Goal: Answer question/provide support: Share knowledge or assist other users

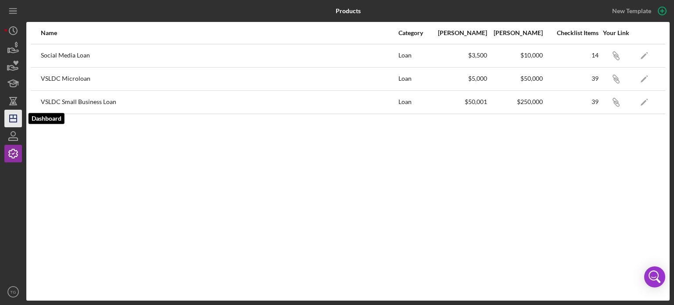
click at [14, 117] on icon "Icon/Dashboard" at bounding box center [13, 118] width 22 height 22
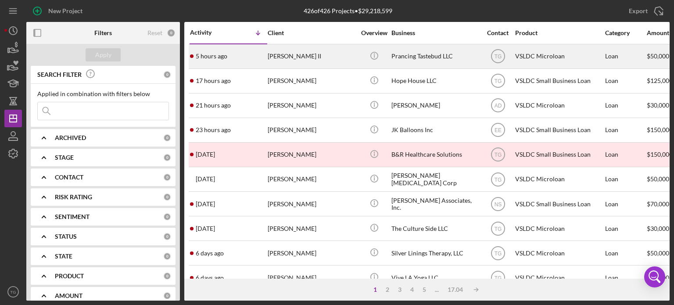
click at [300, 57] on div "[PERSON_NAME] II" at bounding box center [312, 56] width 88 height 23
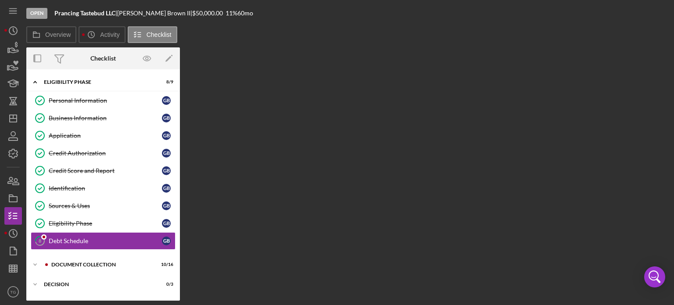
scroll to position [35, 0]
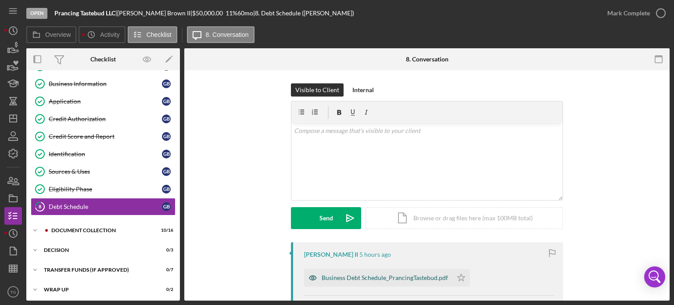
click at [358, 276] on div "Business Debt Schedule_PrancingTastebud.pdf" at bounding box center [385, 277] width 126 height 7
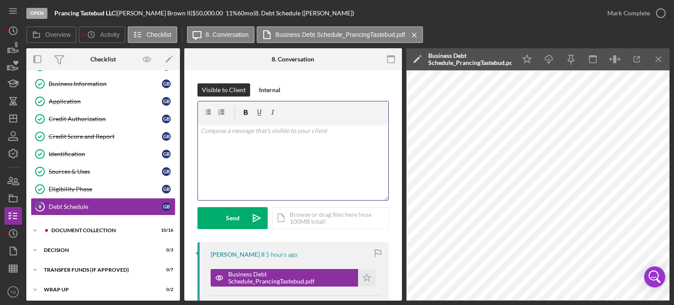
click at [251, 135] on p at bounding box center [293, 131] width 186 height 10
click at [259, 93] on div "Internal" at bounding box center [269, 89] width 21 height 13
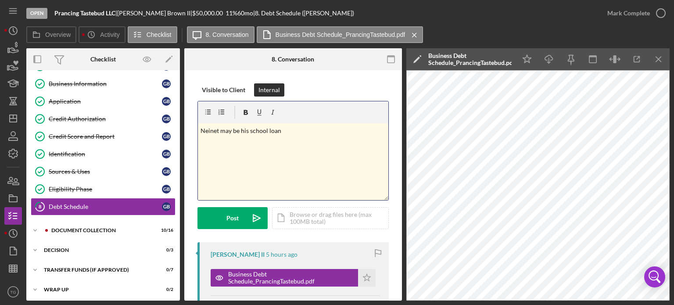
click at [293, 129] on p "Neinet may be his school loan" at bounding box center [293, 131] width 186 height 10
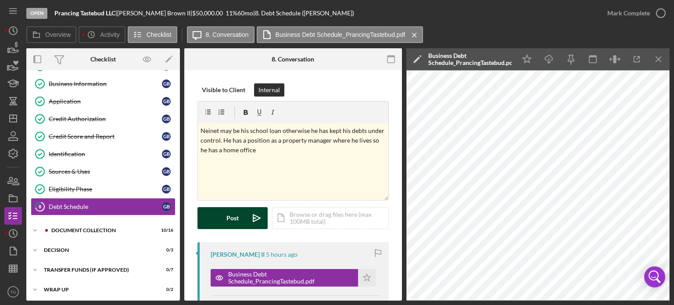
click at [223, 219] on button "Post Icon/icon-invite-send" at bounding box center [232, 218] width 70 height 22
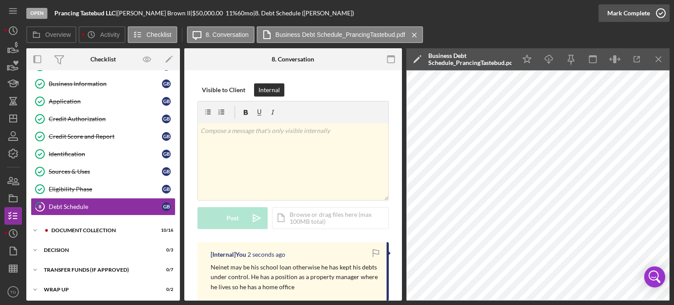
click at [659, 10] on icon "button" at bounding box center [661, 13] width 22 height 22
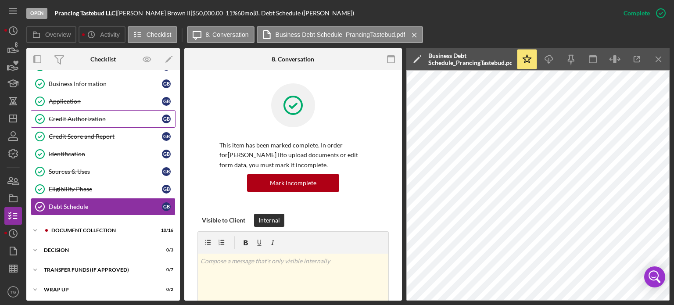
scroll to position [36, 0]
click at [91, 229] on div "Document Collection" at bounding box center [110, 229] width 118 height 5
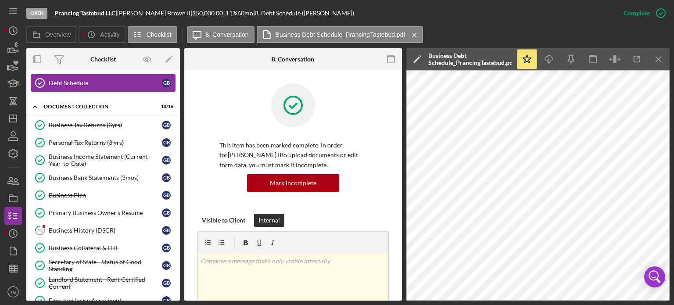
scroll to position [167, 0]
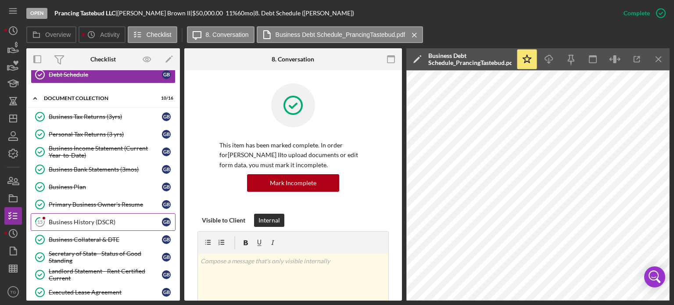
click at [71, 218] on div "Business History (DSCR)" at bounding box center [105, 221] width 113 height 7
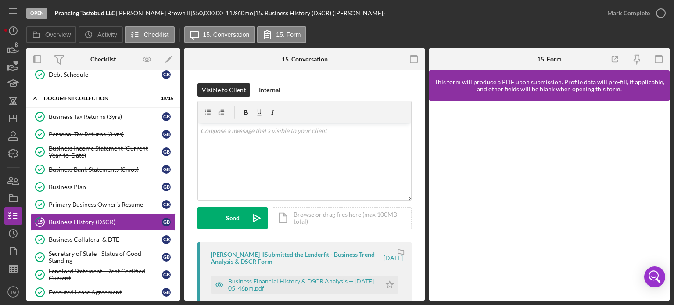
click at [303, 270] on div "Gregory Brown II Submitted the Lenderfit - Business Trend Analysis & DSCR Form …" at bounding box center [304, 284] width 214 height 84
click at [302, 278] on div "Business Financial History & DSCR Analysis -- 2025-08-11 05_46pm.pdf" at bounding box center [302, 285] width 148 height 14
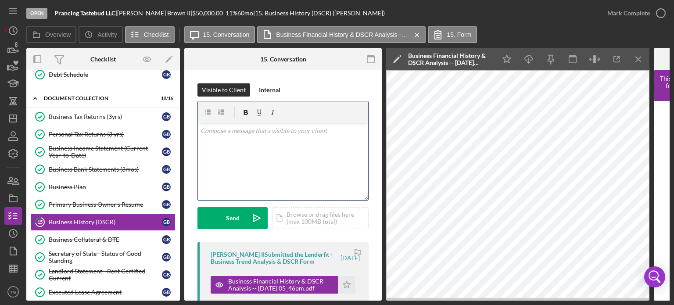
click at [219, 134] on p at bounding box center [282, 131] width 165 height 10
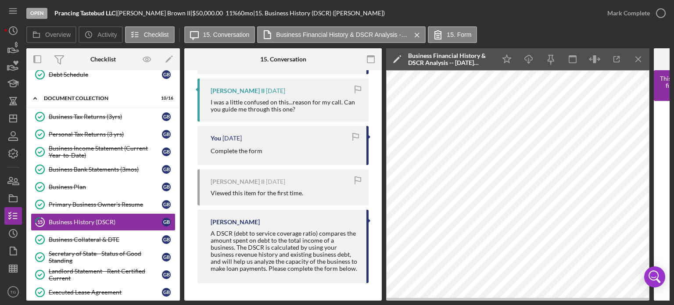
scroll to position [297, 0]
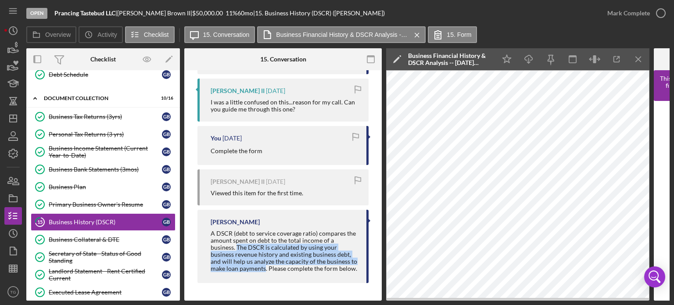
drag, startPoint x: 264, startPoint y: 264, endPoint x: 237, endPoint y: 246, distance: 32.1
click at [237, 246] on div "A DSCR (debt to service coverage ratio) compares the amount spent on debt to th…" at bounding box center [284, 251] width 147 height 43
copy div "The DSCR is calculated by using your business revenue history and existing busi…"
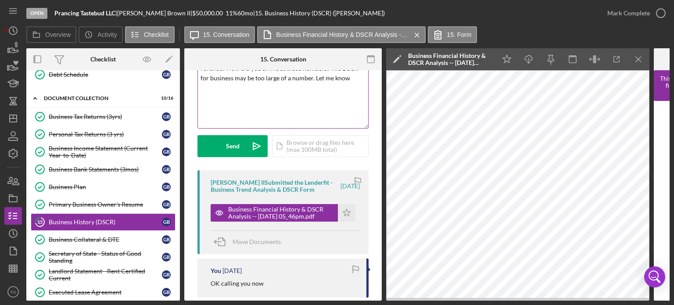
scroll to position [34, 0]
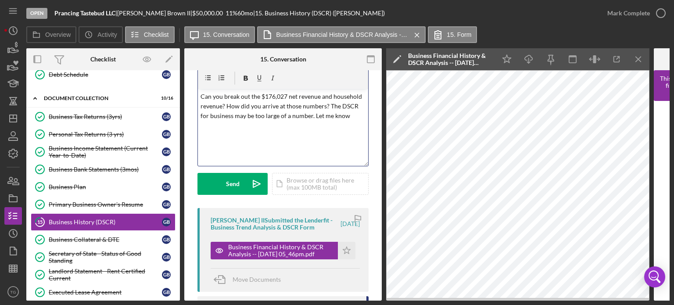
click at [220, 121] on p "Can you break out the $176,027 net revenue and household revenue? How did you a…" at bounding box center [282, 106] width 165 height 29
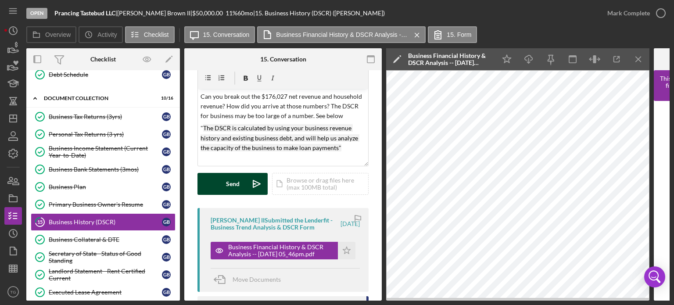
click at [219, 188] on button "Send Icon/icon-invite-send" at bounding box center [232, 184] width 70 height 22
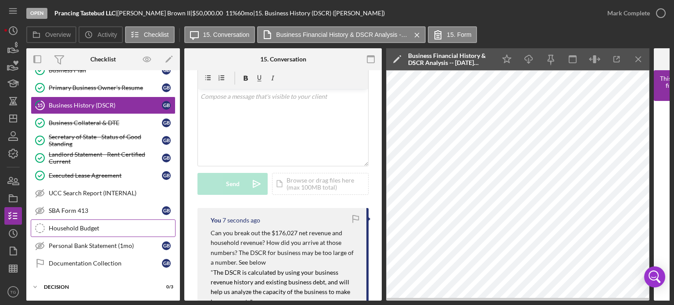
scroll to position [299, 0]
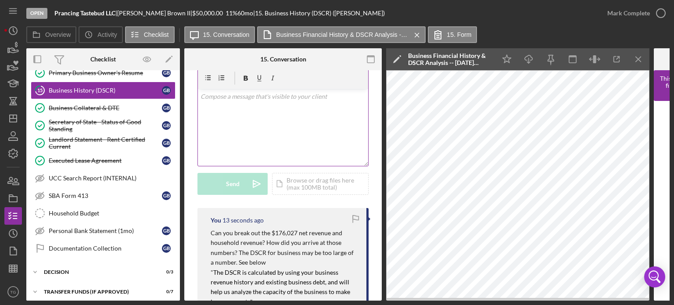
click at [207, 94] on p at bounding box center [282, 97] width 165 height 10
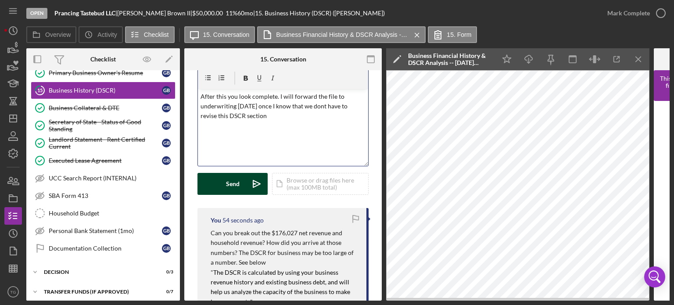
click at [224, 178] on button "Send Icon/icon-invite-send" at bounding box center [232, 184] width 70 height 22
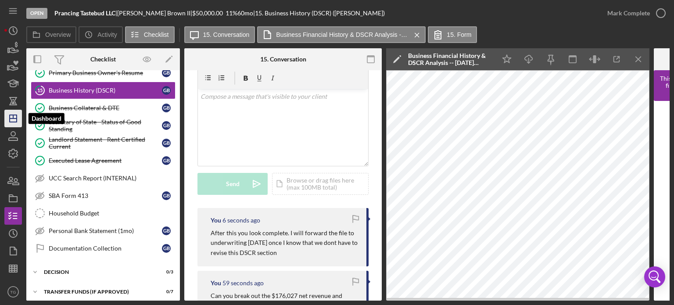
click at [13, 119] on icon "Icon/Dashboard" at bounding box center [13, 118] width 22 height 22
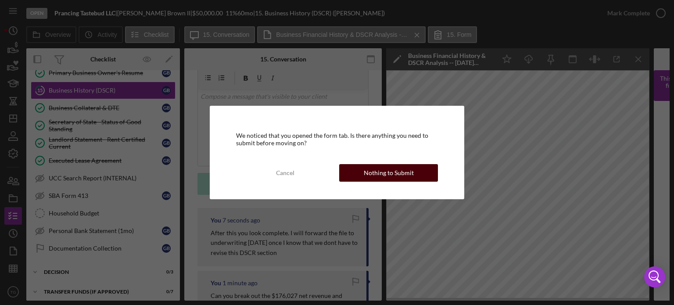
click at [410, 171] on div "Nothing to Submit" at bounding box center [389, 173] width 50 height 18
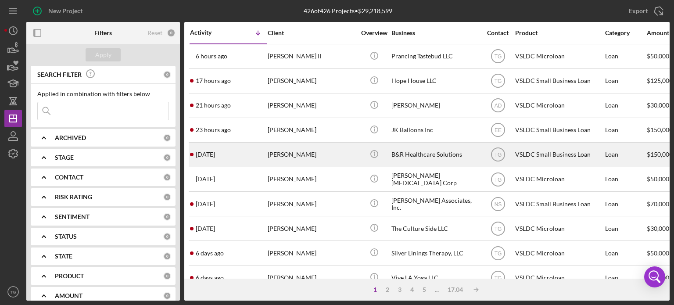
click at [278, 155] on div "[PERSON_NAME]" at bounding box center [312, 154] width 88 height 23
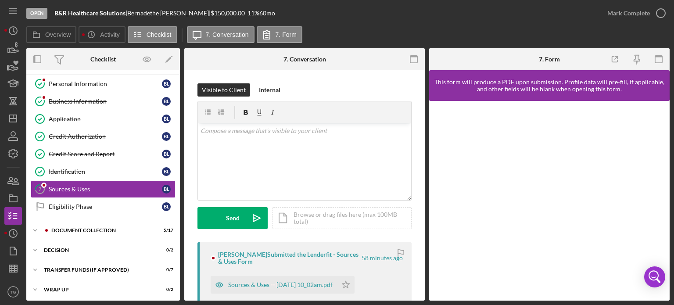
scroll to position [18, 0]
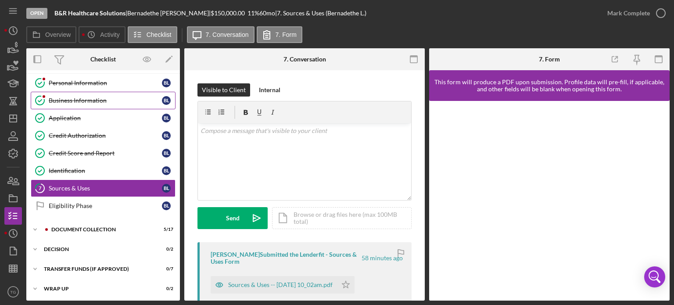
click at [100, 98] on div "Business Information" at bounding box center [105, 100] width 113 height 7
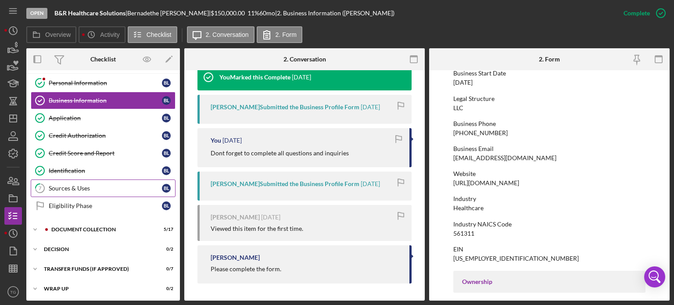
scroll to position [93, 0]
click at [96, 228] on div "Document Collection" at bounding box center [110, 229] width 118 height 5
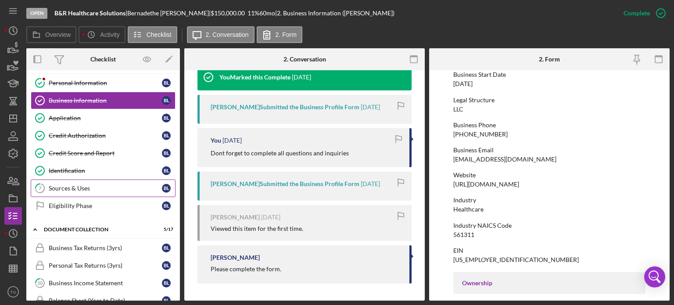
click at [89, 189] on div "Sources & Uses" at bounding box center [105, 188] width 113 height 7
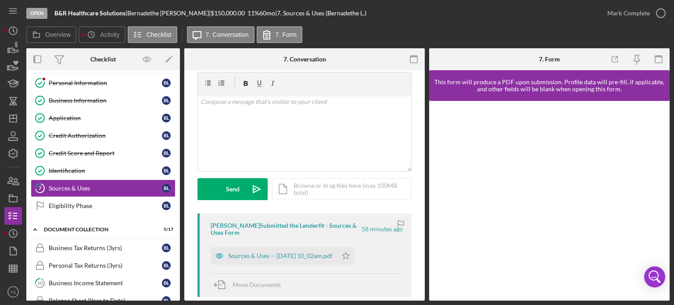
scroll to position [44, 0]
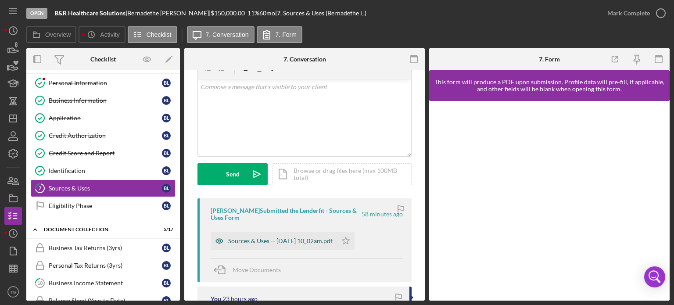
click at [301, 240] on div "Sources & Uses -- [DATE] 10_02am.pdf" at bounding box center [280, 240] width 104 height 7
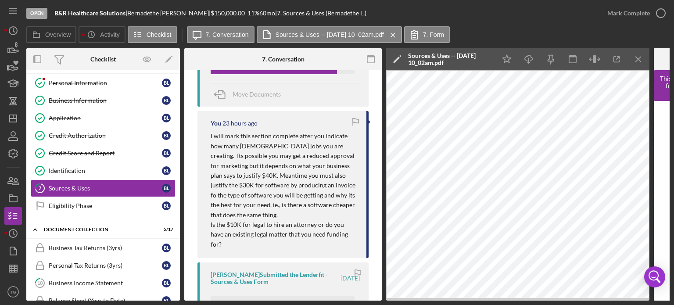
scroll to position [307, 0]
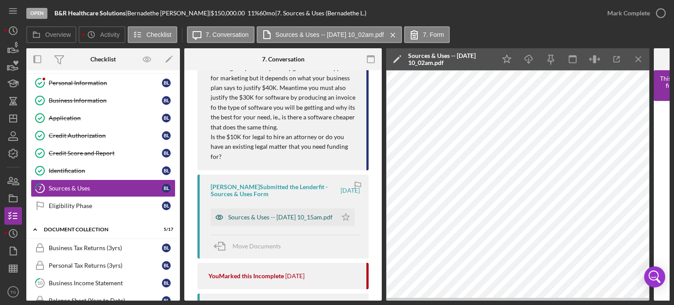
click at [261, 218] on div "Sources & Uses -- [DATE] 10_15am.pdf" at bounding box center [280, 217] width 104 height 7
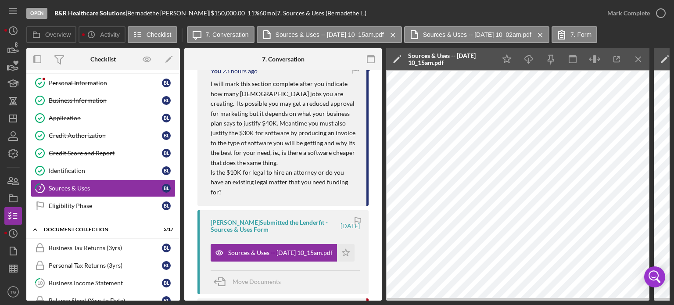
scroll to position [219, 0]
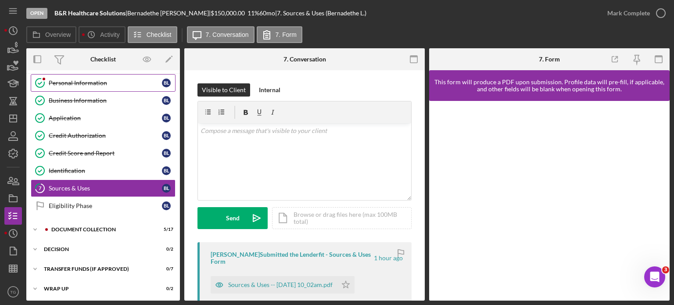
click at [87, 82] on div "Personal Information" at bounding box center [105, 82] width 113 height 7
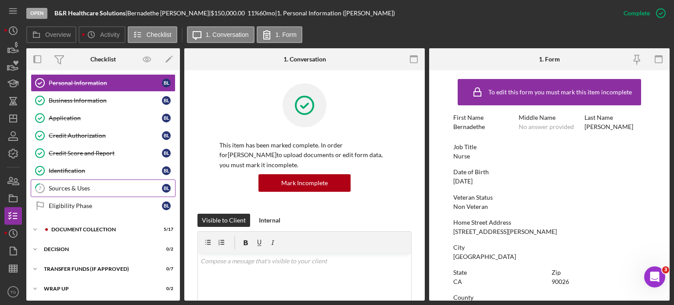
click at [107, 186] on div "Sources & Uses" at bounding box center [105, 188] width 113 height 7
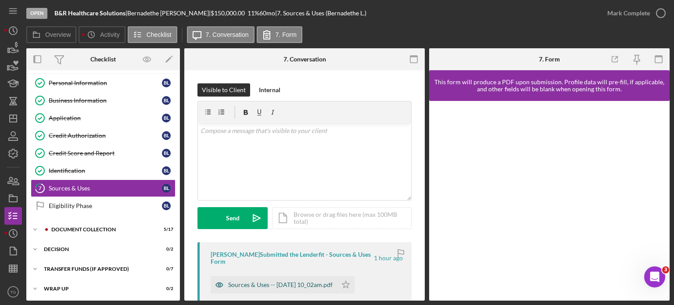
click at [258, 287] on div "Sources & Uses -- [DATE] 10_02am.pdf" at bounding box center [280, 284] width 104 height 7
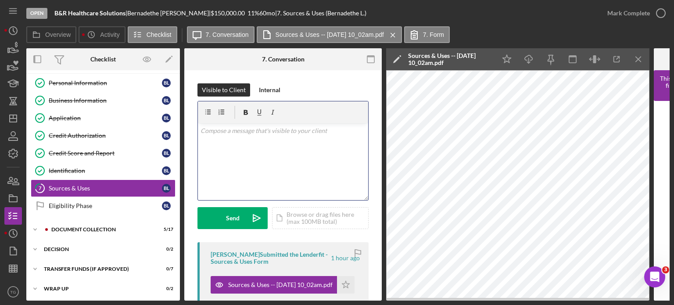
click at [251, 133] on p at bounding box center [282, 131] width 165 height 10
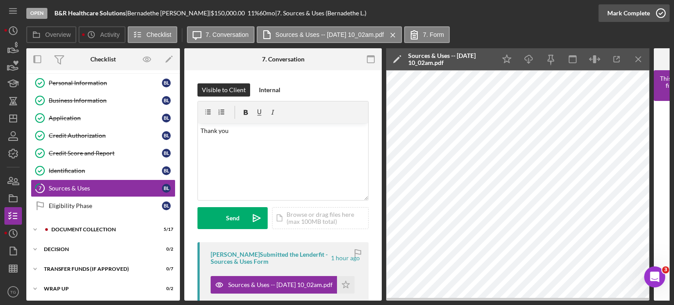
click at [659, 13] on icon "button" at bounding box center [661, 13] width 22 height 22
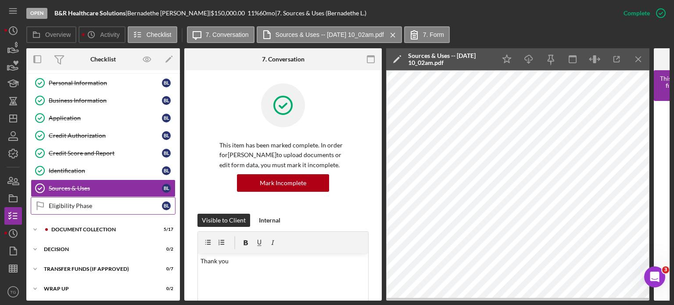
click at [110, 204] on div "Eligibility Phase" at bounding box center [105, 205] width 113 height 7
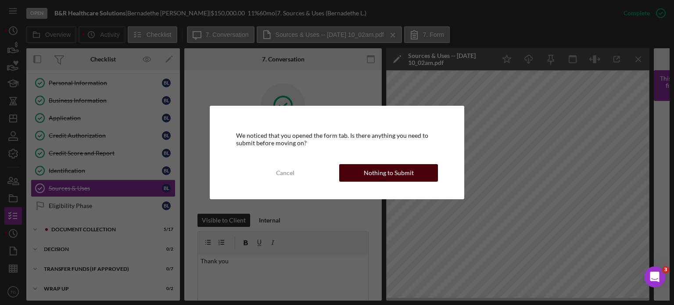
click at [416, 170] on button "Nothing to Submit" at bounding box center [388, 173] width 99 height 18
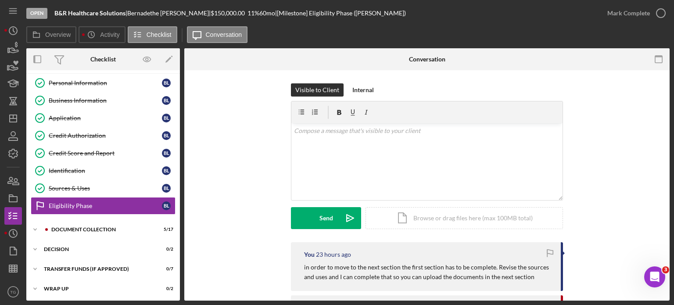
scroll to position [18, 0]
click at [660, 10] on icon "button" at bounding box center [661, 13] width 22 height 22
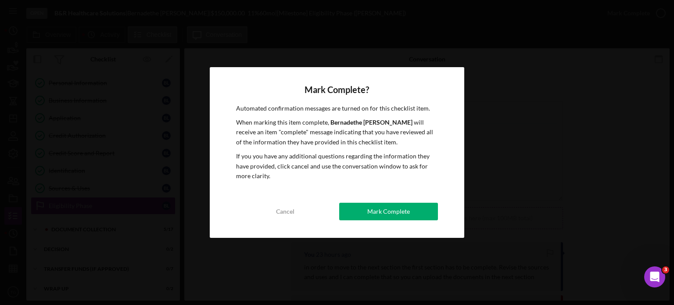
click at [396, 207] on div "Mark Complete" at bounding box center [388, 212] width 43 height 18
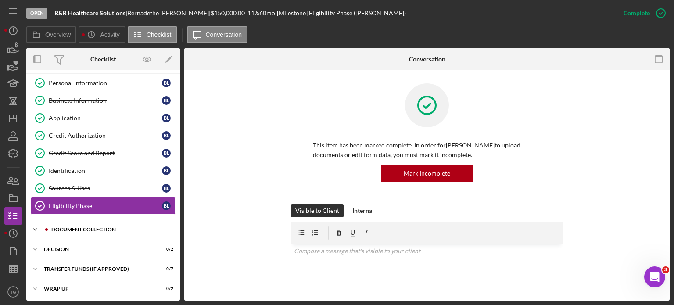
click at [93, 232] on div "Icon/Expander Document Collection 5 / 17" at bounding box center [103, 230] width 154 height 18
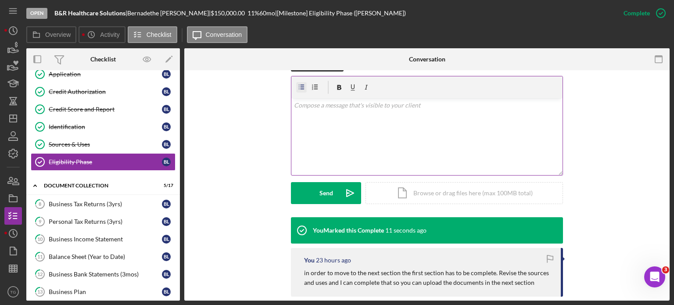
scroll to position [132, 0]
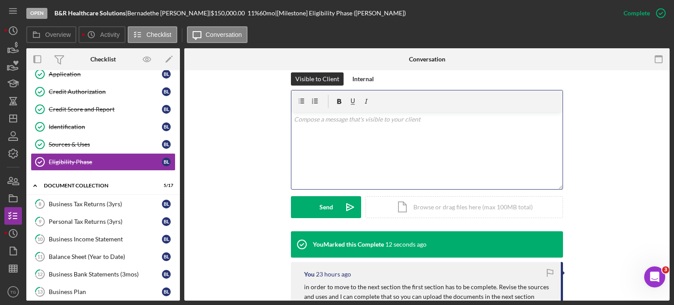
click at [304, 126] on div "v Color teal Color pink Remove color Add row above Add row below Add column bef…" at bounding box center [426, 150] width 271 height 77
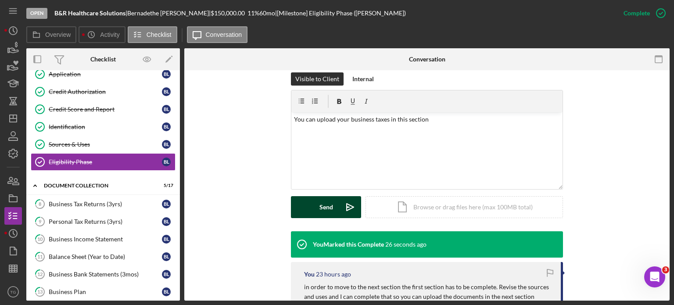
click at [316, 200] on button "Send Icon/icon-invite-send" at bounding box center [326, 207] width 70 height 22
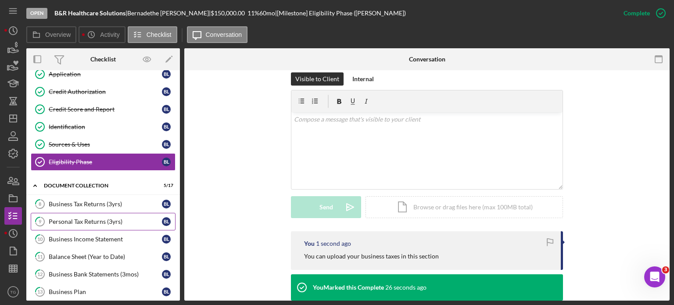
click at [113, 220] on div "Personal Tax Returns (3yrs)" at bounding box center [105, 221] width 113 height 7
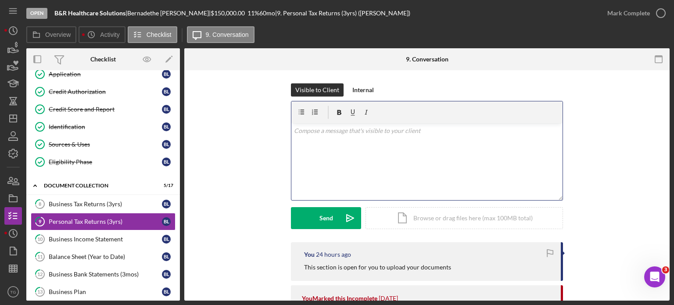
click at [343, 131] on p at bounding box center [427, 131] width 266 height 10
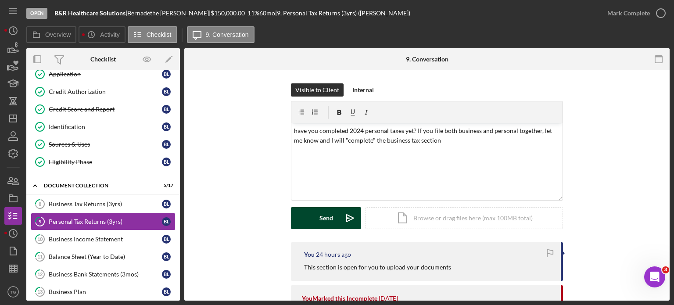
click at [319, 217] on div "Send" at bounding box center [326, 218] width 14 height 22
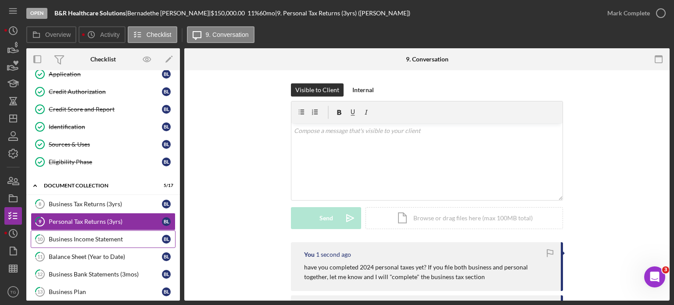
click at [81, 243] on link "10 Business Income Statement [PERSON_NAME]" at bounding box center [103, 239] width 145 height 18
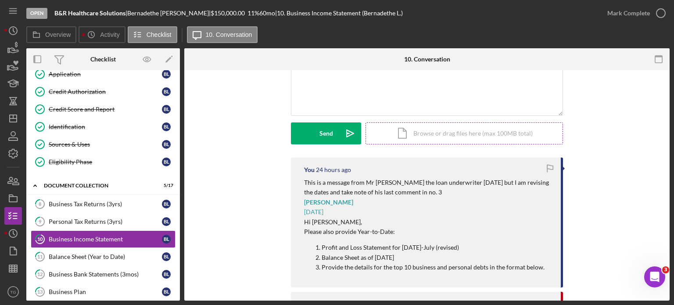
scroll to position [132, 0]
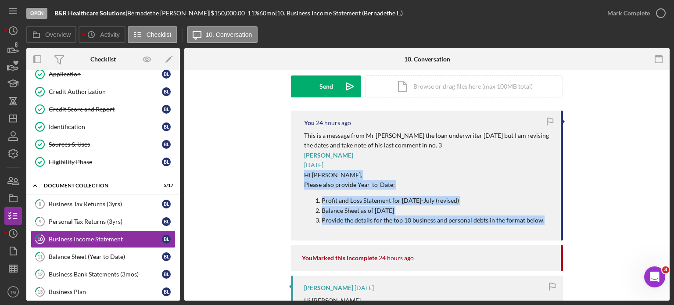
drag, startPoint x: 542, startPoint y: 219, endPoint x: 296, endPoint y: 177, distance: 250.0
click at [296, 177] on div "You 24 hours ago This is a message from Mr [PERSON_NAME] the loan underwriter […" at bounding box center [427, 176] width 272 height 130
click at [305, 203] on ol "Profit and Loss Statement for [DATE]-July (revised) Balance Sheet as of [DATE] …" at bounding box center [428, 210] width 248 height 29
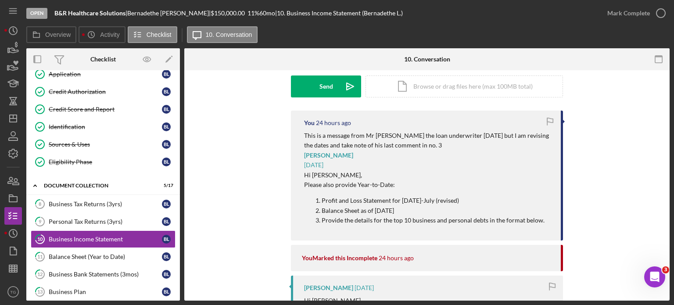
drag, startPoint x: 546, startPoint y: 215, endPoint x: 394, endPoint y: 206, distance: 152.5
click at [394, 206] on div "You 24 hours ago This is a message from Mr [PERSON_NAME] the loan underwriter […" at bounding box center [427, 176] width 272 height 130
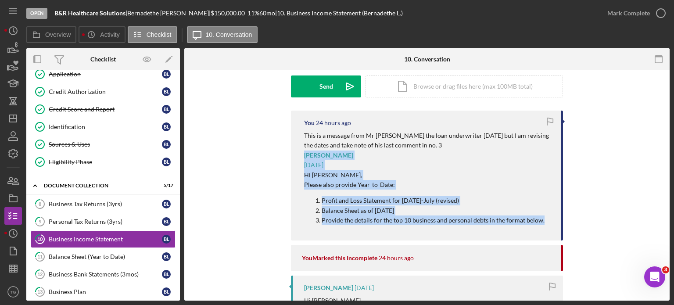
drag, startPoint x: 540, startPoint y: 217, endPoint x: 296, endPoint y: 159, distance: 250.6
click at [296, 159] on div "You 24 hours ago This is a message from Mr [PERSON_NAME] the loan underwriter […" at bounding box center [427, 176] width 272 height 130
copy div "[PERSON_NAME] [DATE] Hi [PERSON_NAME], Please also provide Year-to-Date: Profit…"
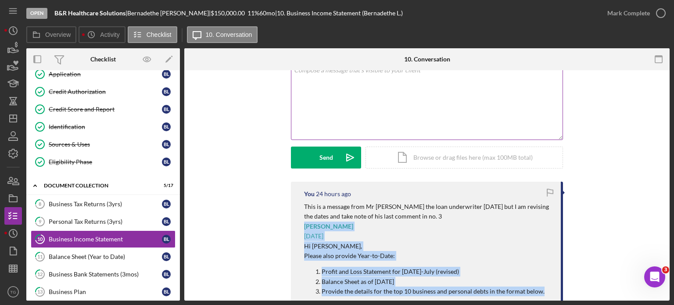
scroll to position [0, 0]
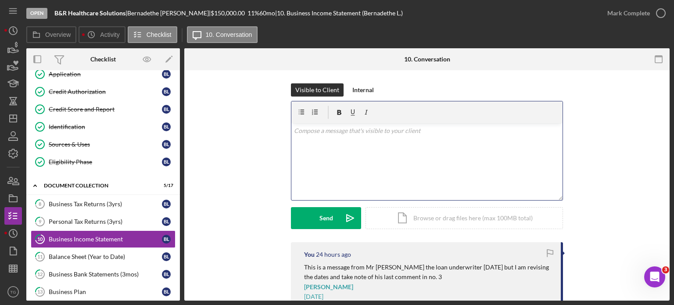
click at [319, 133] on p at bounding box center [427, 131] width 266 height 10
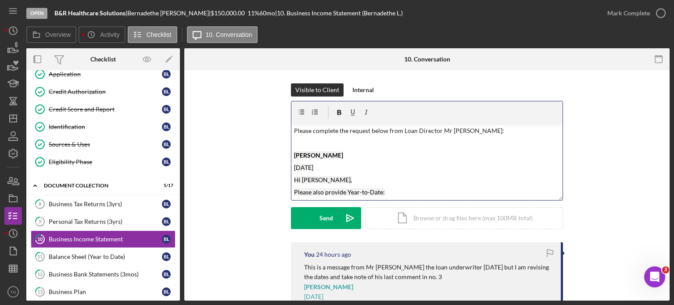
click at [338, 131] on p "Please complete the request below from Loan Director Mr [PERSON_NAME]:" at bounding box center [427, 131] width 266 height 10
click at [386, 131] on p "Please complete the request below from Loan Director Mr [PERSON_NAME]:" at bounding box center [427, 131] width 266 height 10
click at [471, 131] on p "Please complete the request below from Loan Director Mr [PERSON_NAME]:" at bounding box center [427, 131] width 266 height 10
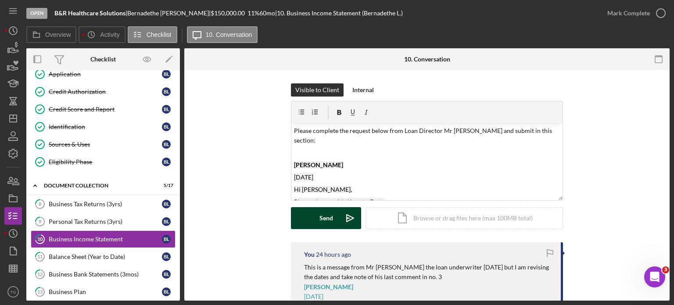
click at [301, 219] on button "Send Icon/icon-invite-send" at bounding box center [326, 218] width 70 height 22
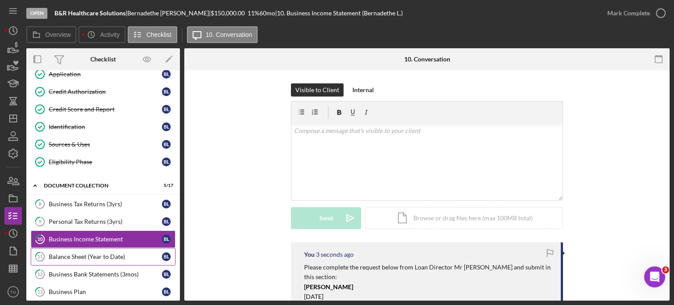
click at [81, 257] on div "Balance Sheet (Year to Date)" at bounding box center [105, 256] width 113 height 7
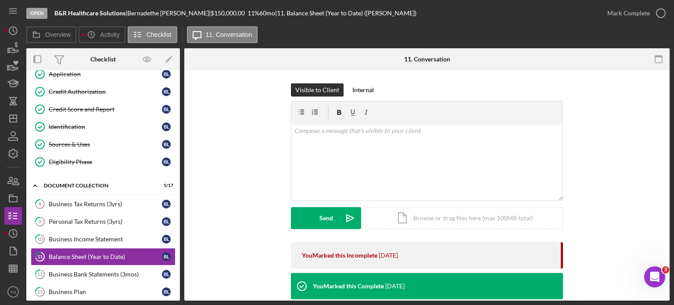
scroll to position [88, 0]
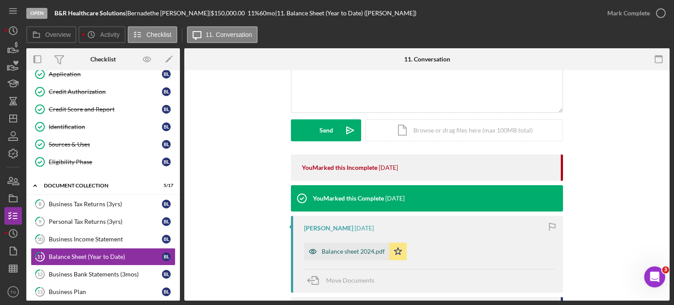
click at [337, 253] on div "Balance sheet 2024.pdf" at bounding box center [353, 251] width 63 height 7
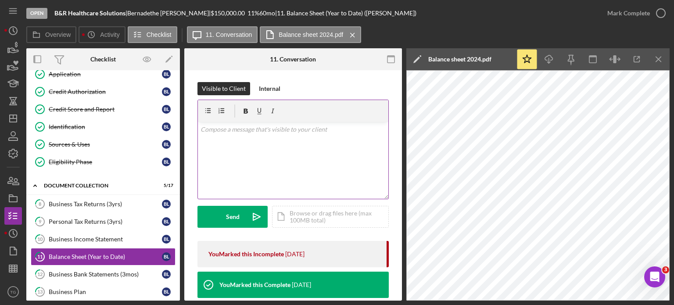
scroll to position [0, 0]
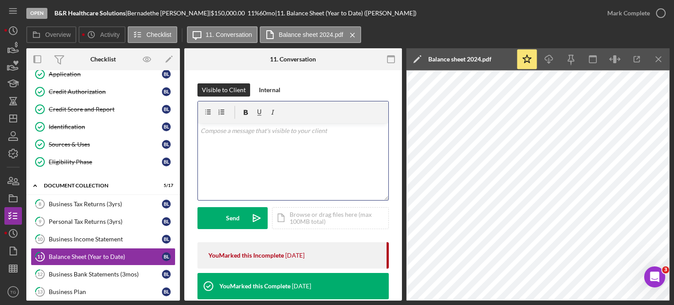
click at [257, 126] on p at bounding box center [293, 131] width 186 height 10
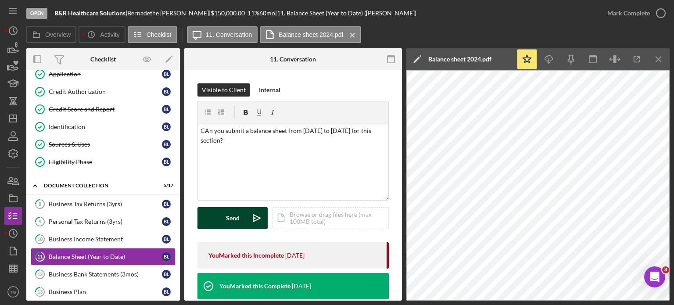
click at [229, 218] on div "Send" at bounding box center [233, 218] width 14 height 22
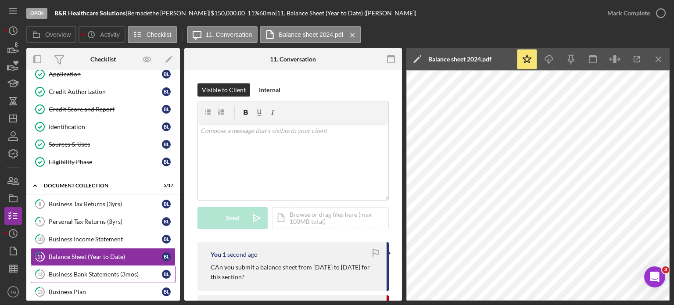
click at [96, 271] on div "Business Bank Statements (3mos)" at bounding box center [105, 274] width 113 height 7
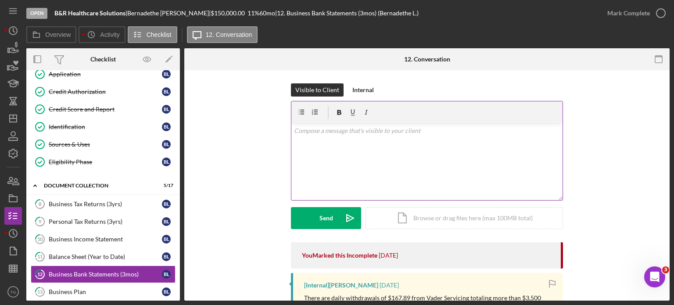
click at [353, 133] on p at bounding box center [427, 131] width 266 height 10
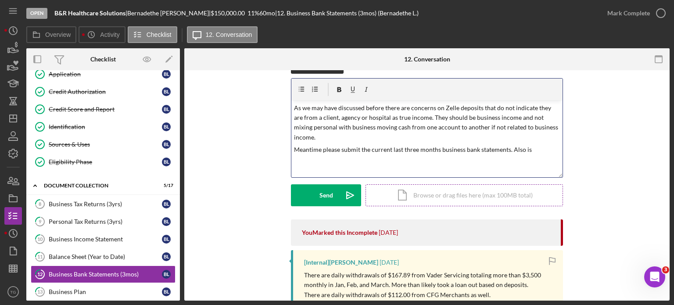
scroll to position [44, 0]
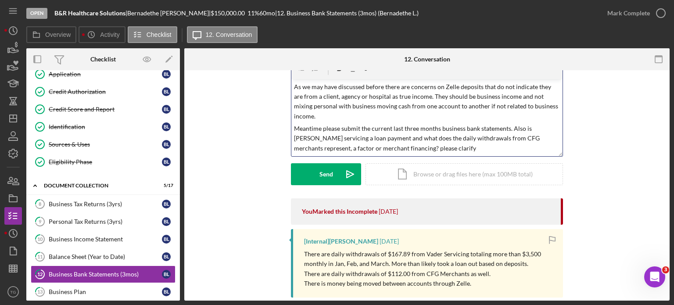
click at [507, 124] on p "Meantime please submit the current last three months business bank statements. …" at bounding box center [427, 138] width 266 height 29
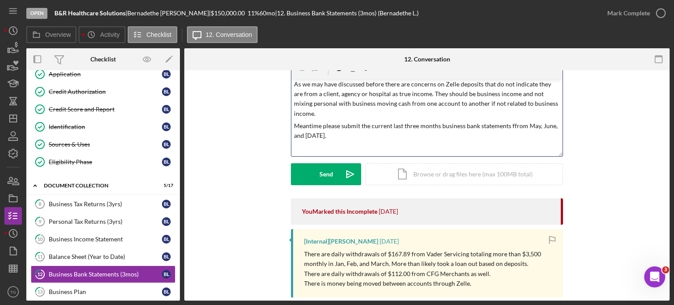
scroll to position [14, 0]
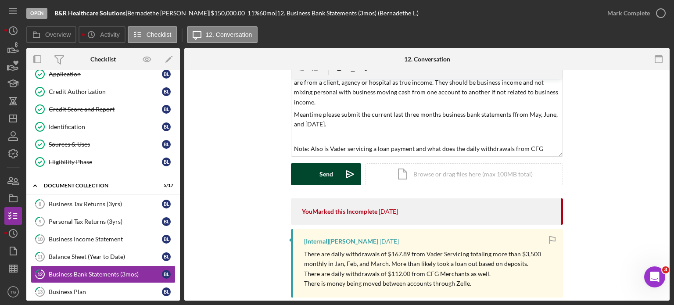
click at [312, 171] on button "Send Icon/icon-invite-send" at bounding box center [326, 174] width 70 height 22
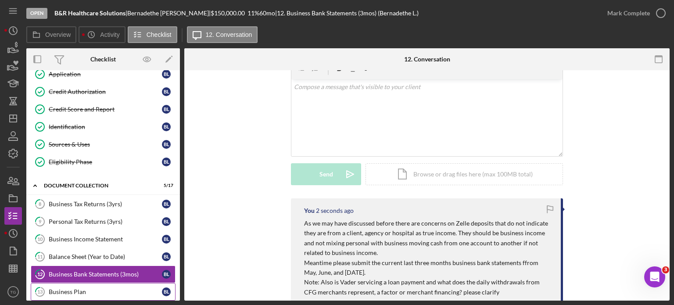
scroll to position [0, 0]
click at [67, 288] on div "Business Plan" at bounding box center [105, 291] width 113 height 7
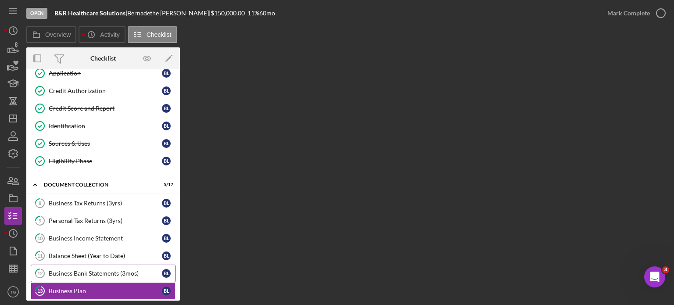
click at [89, 270] on div "Business Bank Statements (3mos)" at bounding box center [105, 273] width 113 height 7
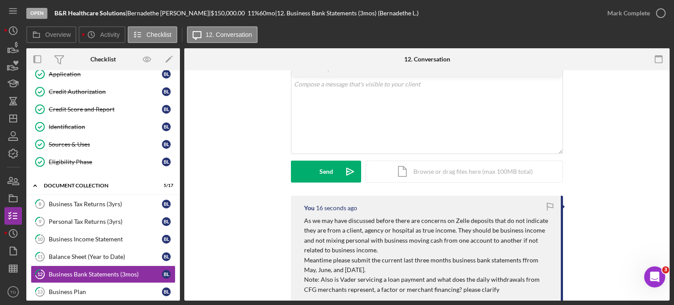
scroll to position [44, 0]
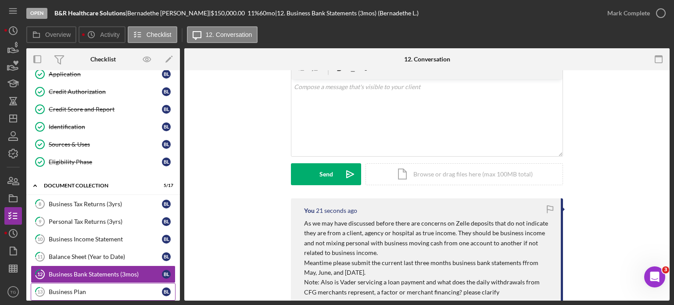
click at [84, 288] on div "Business Plan" at bounding box center [105, 291] width 113 height 7
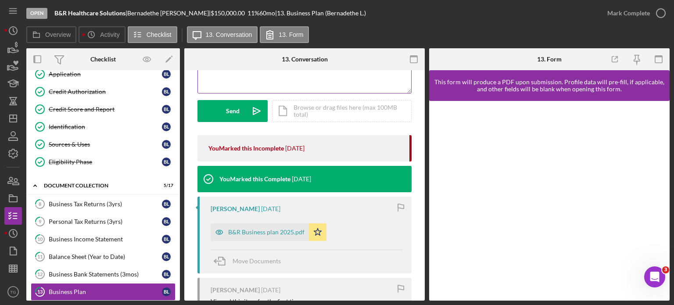
scroll to position [132, 0]
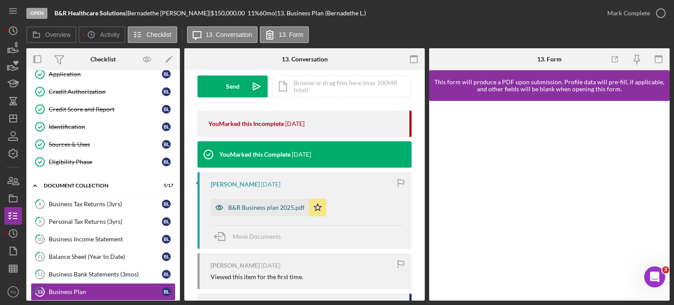
click at [250, 206] on div "B&R Business plan 2025.pdf" at bounding box center [266, 207] width 76 height 7
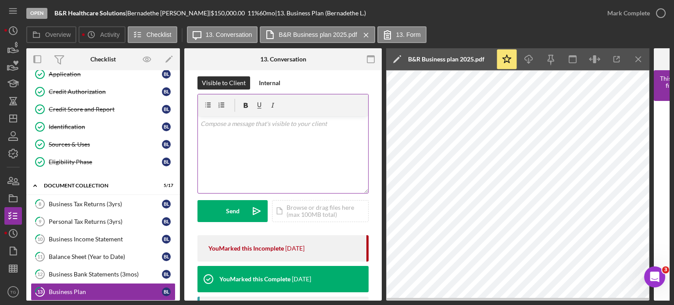
scroll to position [0, 0]
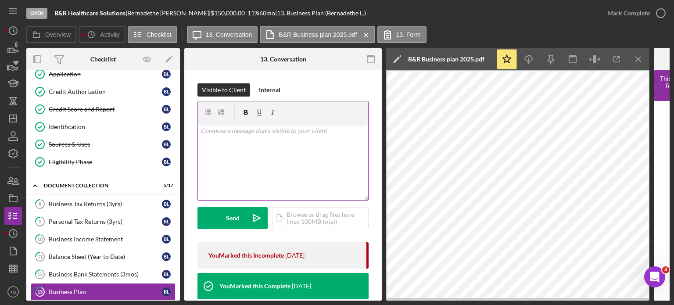
click at [212, 137] on div "v Color teal Color pink Remove color Add row above Add row below Add column bef…" at bounding box center [283, 161] width 170 height 77
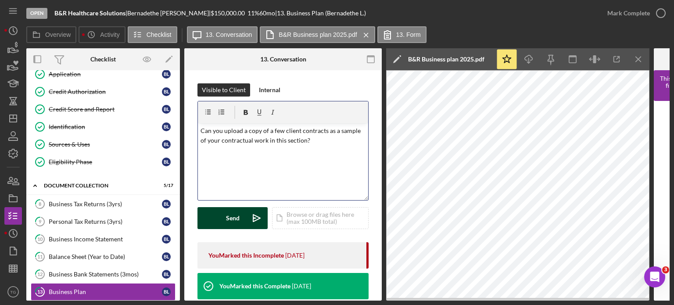
click at [223, 223] on button "Send Icon/icon-invite-send" at bounding box center [232, 218] width 70 height 22
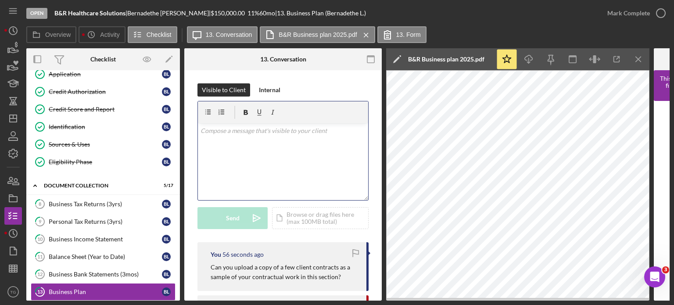
click at [244, 130] on p at bounding box center [282, 131] width 165 height 10
click at [221, 131] on p at bounding box center [282, 131] width 165 height 10
click at [253, 129] on p at bounding box center [282, 131] width 165 height 10
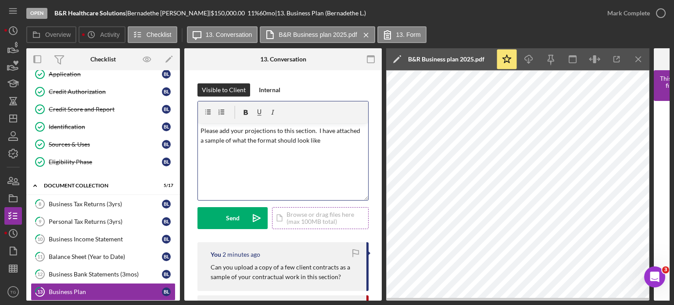
click at [306, 224] on div "Icon/Document Browse or drag files here (max 100MB total) Tap to choose files o…" at bounding box center [320, 218] width 96 height 22
click at [251, 179] on div "Inhuemanity Financial Projections.pdf" at bounding box center [259, 179] width 104 height 7
click at [337, 159] on div "v Color teal Color pink Remove color Add row above Add row below Add column bef…" at bounding box center [283, 144] width 170 height 43
click at [317, 177] on circle at bounding box center [319, 177] width 5 height 5
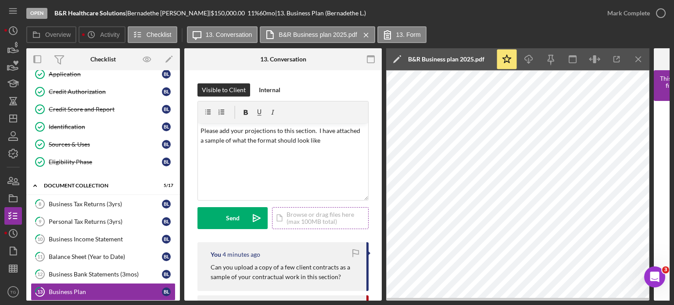
click at [328, 214] on div "Icon/Document Browse or drag files here (max 100MB total) Tap to choose files o…" at bounding box center [320, 218] width 96 height 22
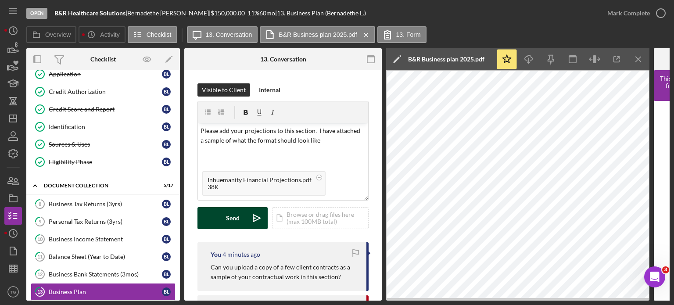
click at [227, 222] on div "Send" at bounding box center [233, 218] width 14 height 22
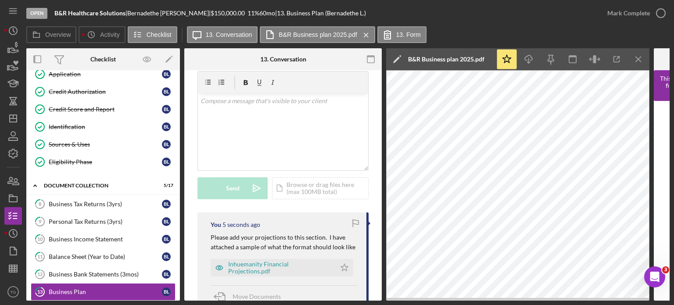
scroll to position [44, 0]
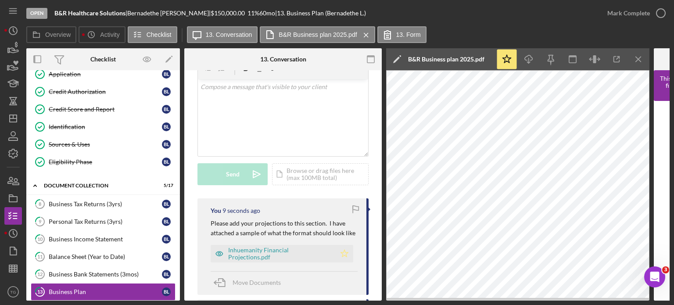
click at [343, 254] on polygon "button" at bounding box center [344, 253] width 7 height 7
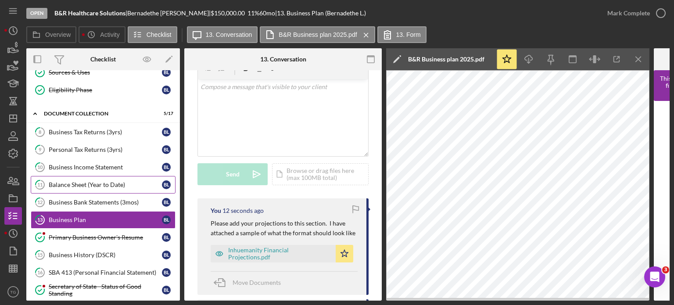
scroll to position [150, 0]
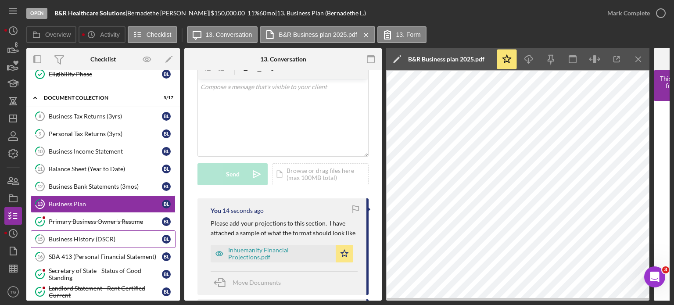
click at [95, 232] on link "15 Business History (DSCR) [PERSON_NAME]" at bounding box center [103, 239] width 145 height 18
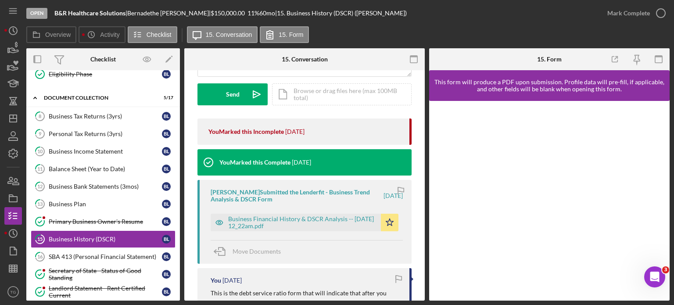
scroll to position [132, 0]
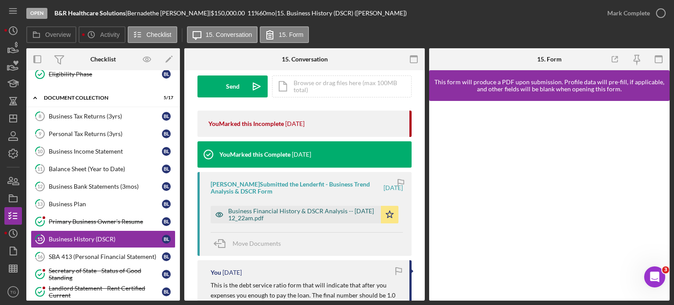
click at [261, 213] on div "Business Financial History & DSCR Analysis -- [DATE] 12_22am.pdf" at bounding box center [302, 214] width 148 height 14
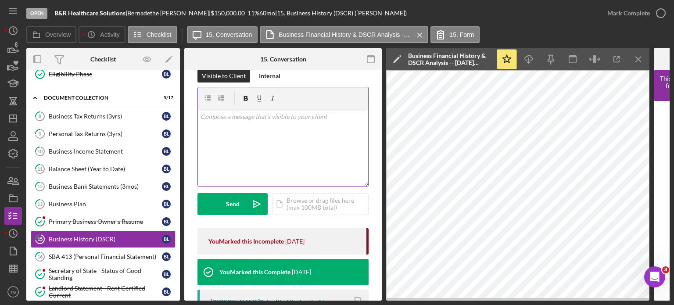
scroll to position [0, 0]
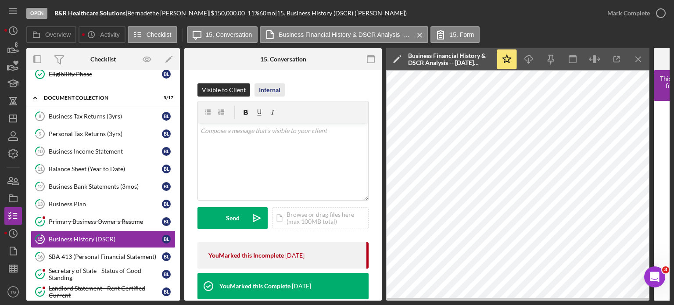
click at [276, 91] on div "Internal" at bounding box center [269, 89] width 21 height 13
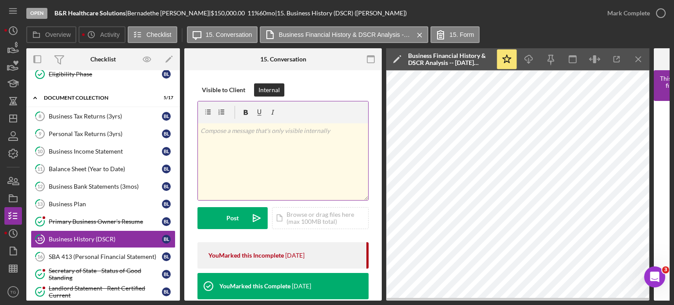
click at [253, 134] on p at bounding box center [282, 131] width 165 height 10
click at [224, 91] on div "Visible to Client" at bounding box center [223, 89] width 43 height 13
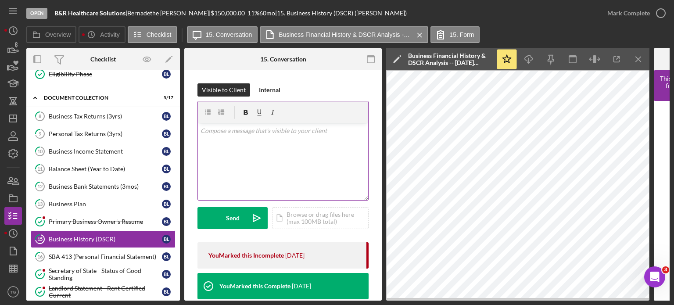
click at [227, 129] on p at bounding box center [282, 131] width 165 height 10
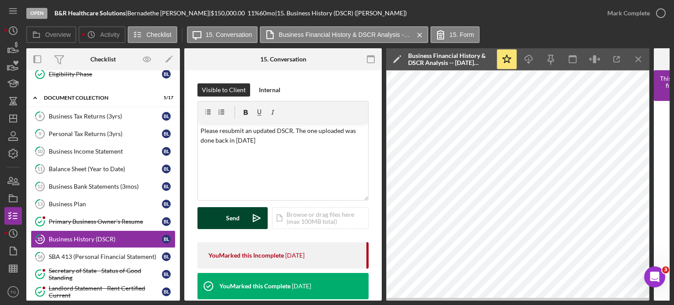
click at [235, 218] on div "Send" at bounding box center [233, 218] width 14 height 22
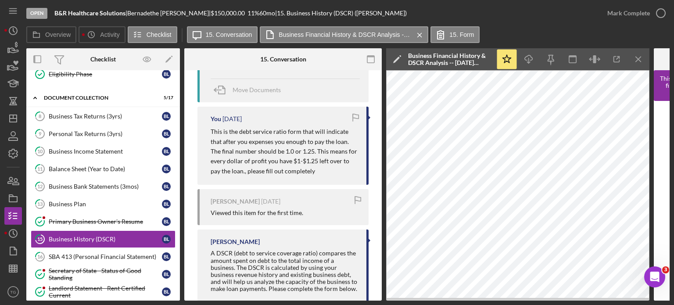
scroll to position [367, 0]
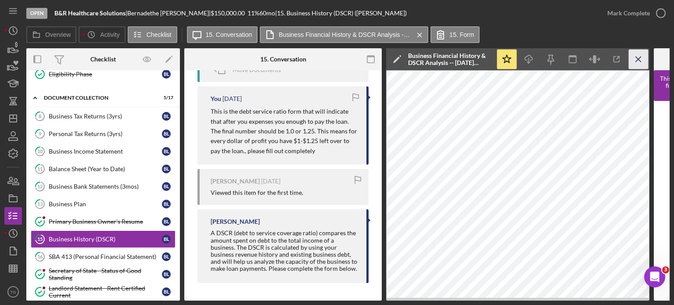
click at [639, 61] on line "button" at bounding box center [638, 59] width 5 height 5
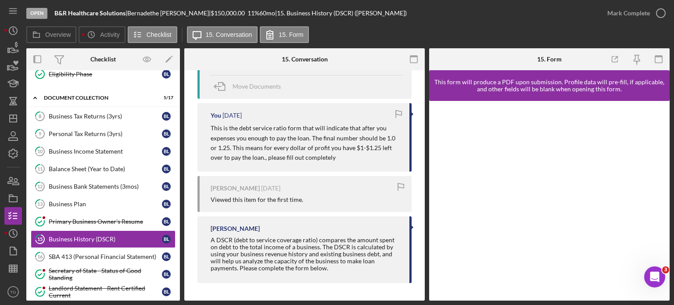
scroll to position [341, 0]
click at [86, 255] on div "SBA 413 (Personal Financial Statement)" at bounding box center [105, 256] width 113 height 7
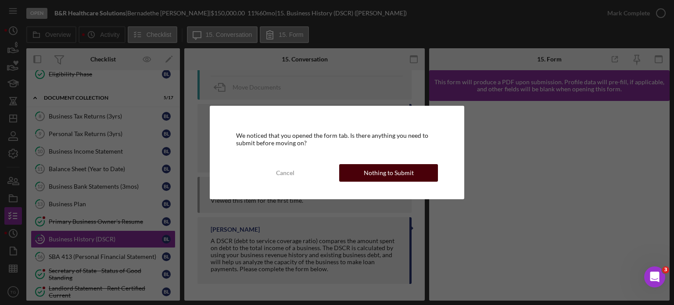
click at [372, 177] on div "Nothing to Submit" at bounding box center [389, 173] width 50 height 18
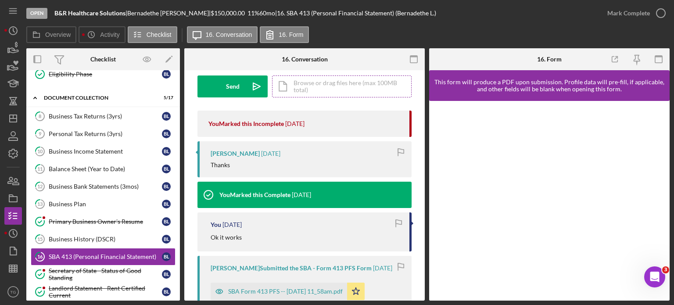
scroll to position [175, 0]
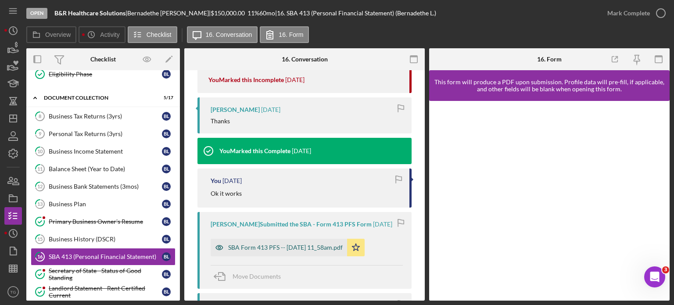
click at [279, 251] on div "SBA Form 413 PFS -- [DATE] 11_58am.pdf" at bounding box center [285, 247] width 114 height 7
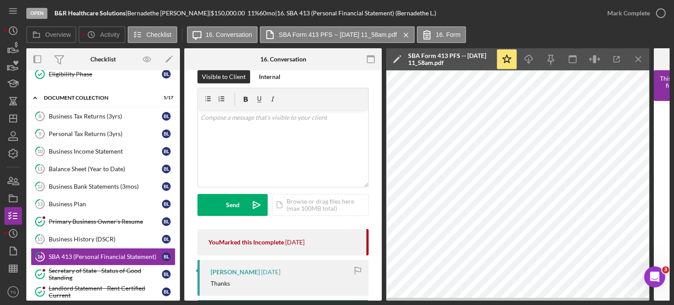
scroll to position [0, 0]
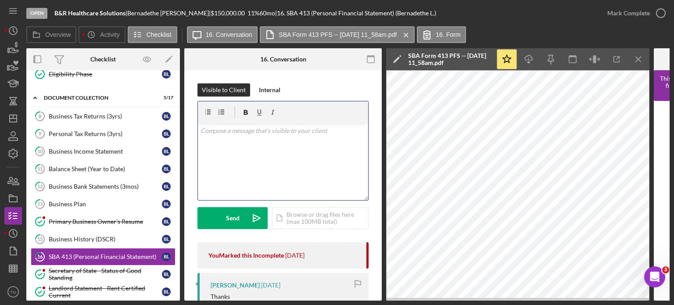
click at [233, 129] on p at bounding box center [282, 131] width 165 height 10
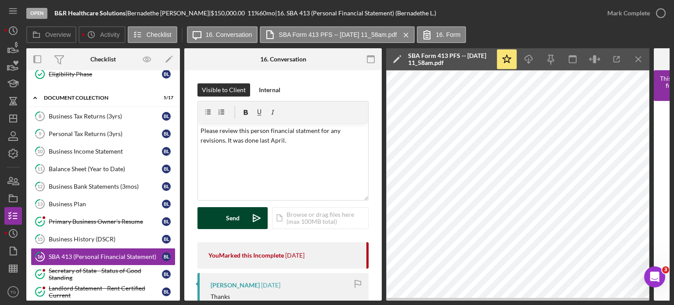
click at [227, 207] on div "Send Icon/icon-invite-send Icon/Document Browse or drag files here (max 100MB t…" at bounding box center [282, 218] width 171 height 22
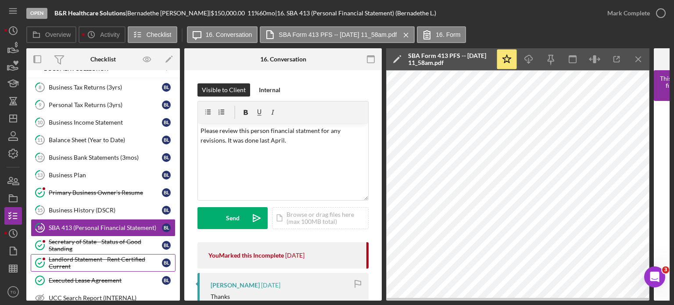
scroll to position [194, 0]
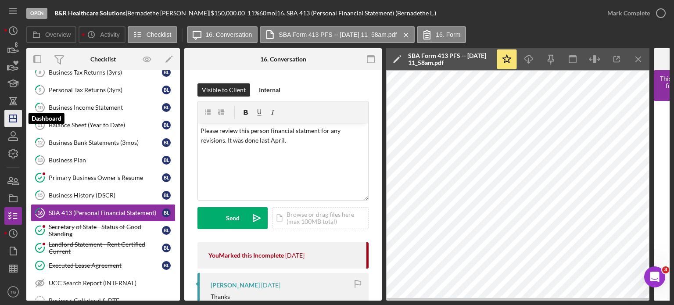
click at [12, 117] on icon "Icon/Dashboard" at bounding box center [13, 118] width 22 height 22
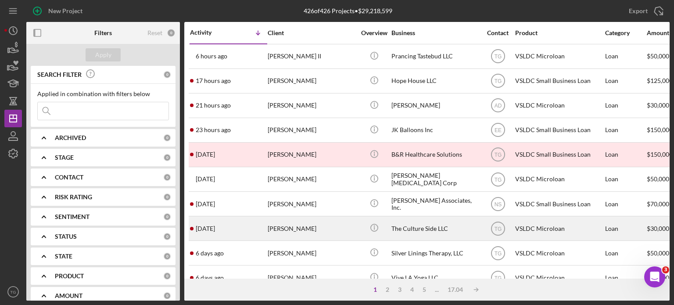
click at [283, 231] on div "[PERSON_NAME]" at bounding box center [312, 228] width 88 height 23
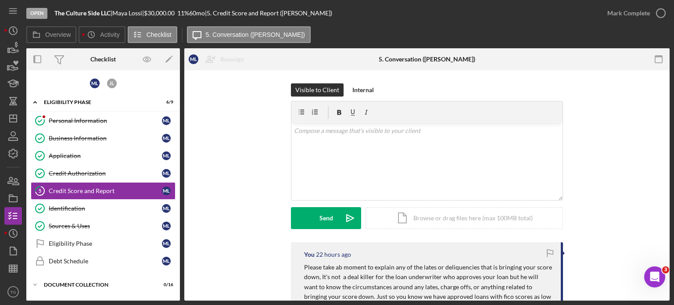
scroll to position [4, 0]
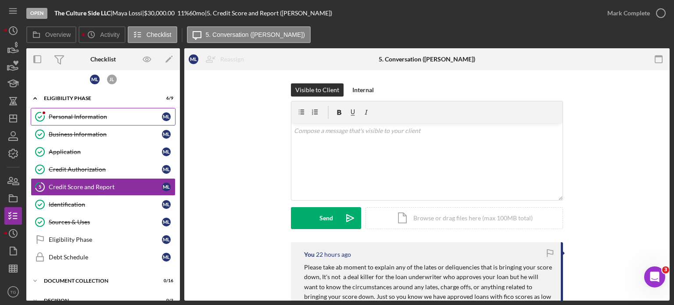
click at [86, 117] on div "Personal Information" at bounding box center [105, 116] width 113 height 7
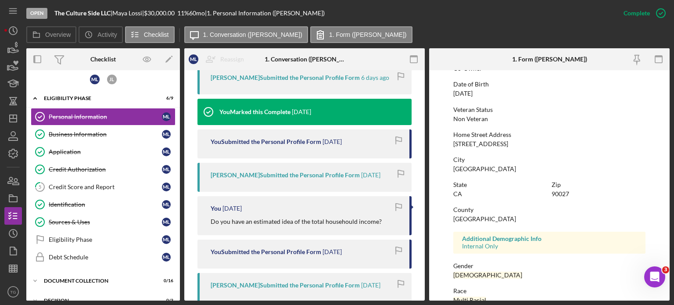
scroll to position [179, 0]
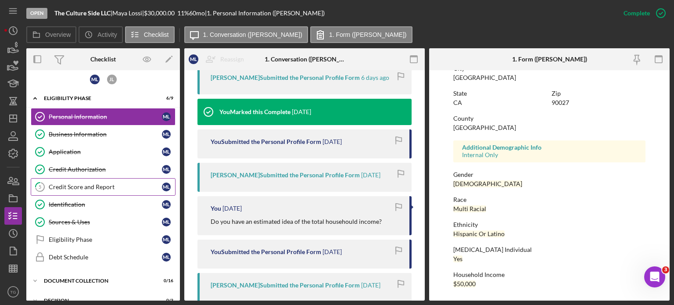
click at [79, 189] on link "5 Credit Score and Report M L" at bounding box center [103, 187] width 145 height 18
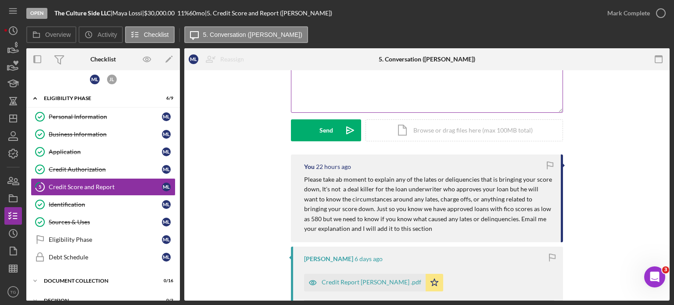
scroll to position [132, 0]
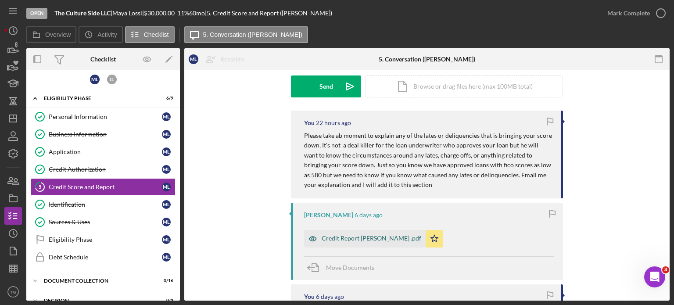
click at [346, 239] on div "Credit Report [PERSON_NAME] .pdf" at bounding box center [372, 238] width 100 height 7
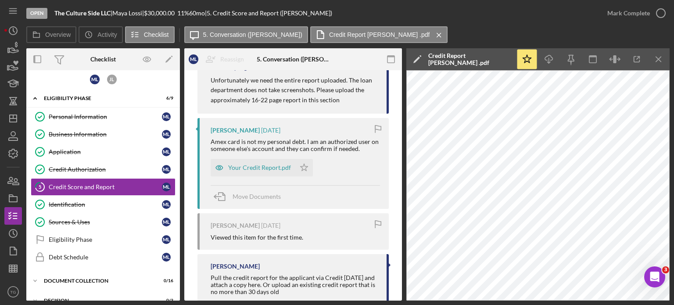
scroll to position [395, 0]
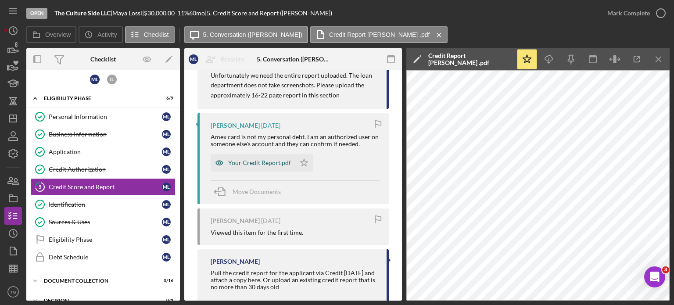
click at [268, 162] on div "Your Credit Report.pdf" at bounding box center [259, 162] width 63 height 7
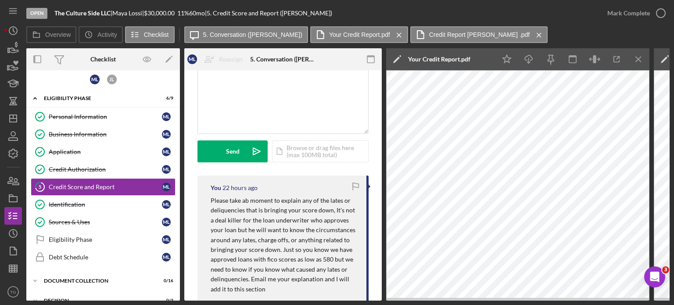
scroll to position [47, 0]
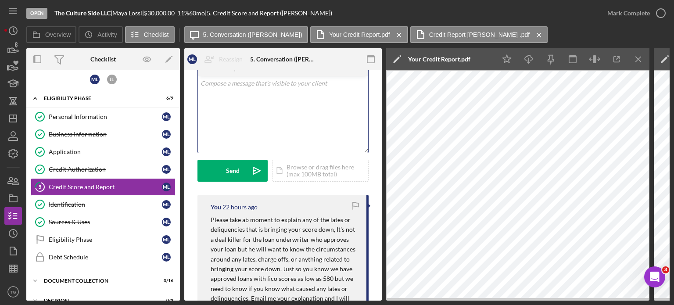
click at [214, 84] on p at bounding box center [282, 84] width 165 height 10
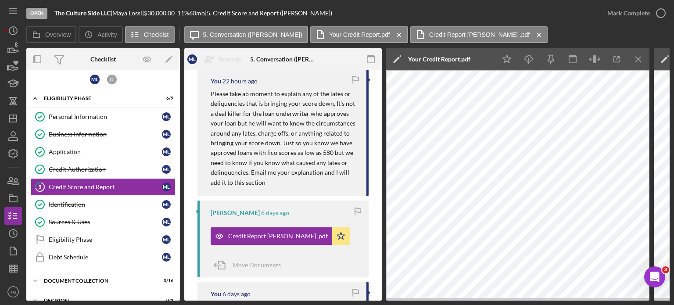
scroll to position [179, 0]
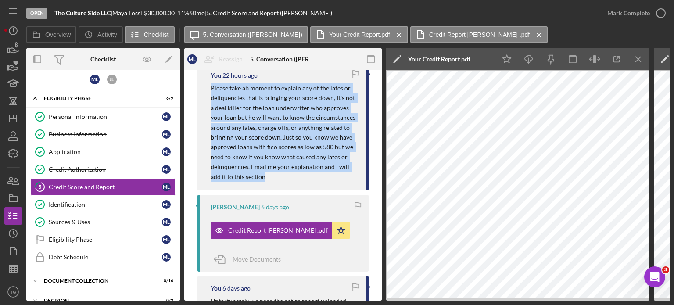
drag, startPoint x: 271, startPoint y: 177, endPoint x: 209, endPoint y: 86, distance: 109.7
click at [209, 86] on div "You 22 hours ago Please take ab moment to explain any of the lates or deliquenc…" at bounding box center [282, 126] width 171 height 127
copy p "Please take ab moment to explain any of the lates or deliquencies that is bring…"
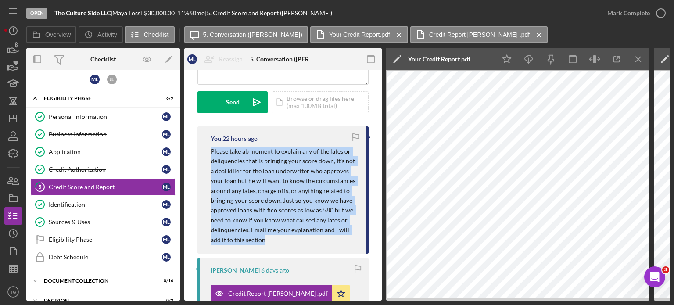
scroll to position [47, 0]
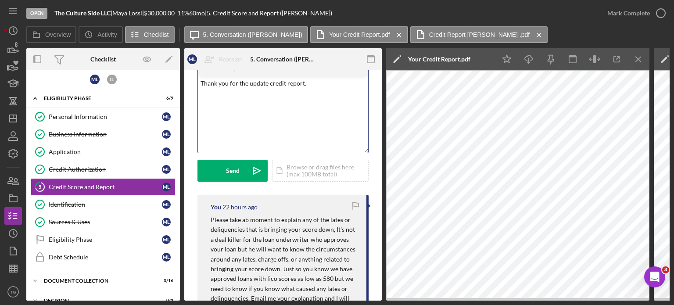
click at [312, 84] on p "Thank you for the update credit report." at bounding box center [282, 84] width 165 height 10
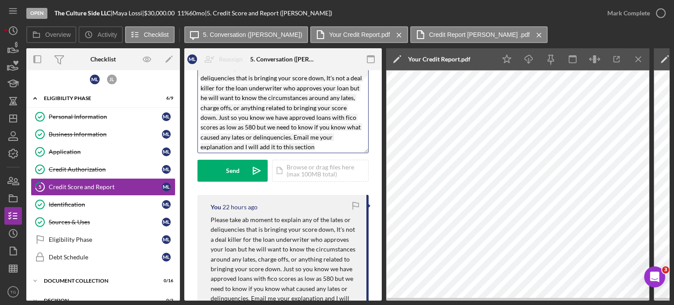
scroll to position [0, 0]
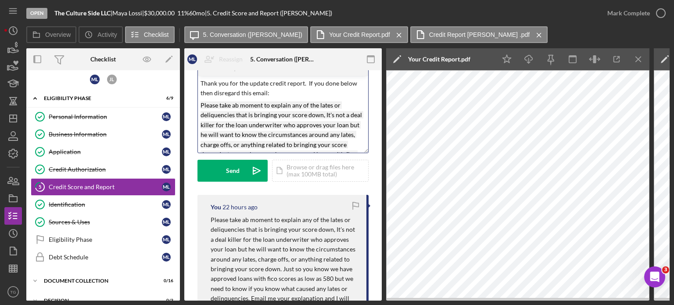
click at [237, 104] on mark "Please take ab moment to explain any of the lates or deliquencies that is bring…" at bounding box center [281, 144] width 163 height 86
click at [322, 117] on mark "Please take a moment to explain any of the lates or deliquencies that is bringi…" at bounding box center [281, 144] width 163 height 86
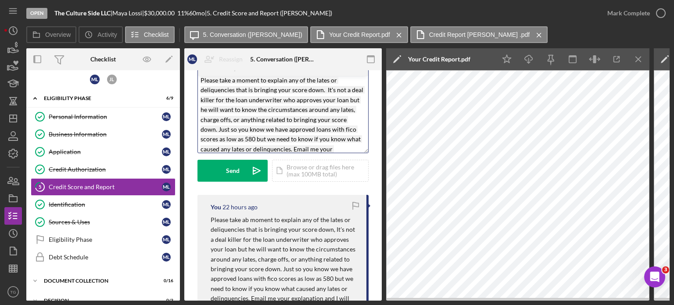
scroll to position [39, 0]
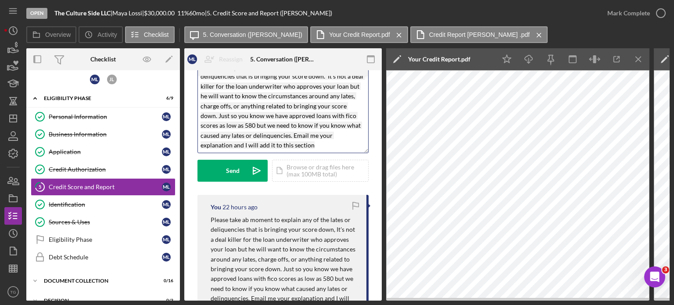
click at [314, 106] on mark "Please take a moment to explain any of the lates or deliquencies that is bringi…" at bounding box center [282, 106] width 164 height 86
click at [343, 107] on mark "Please take a moment to explain any of the lates or deliquencies that is bringi…" at bounding box center [282, 106] width 164 height 86
click at [325, 125] on mark "Please take a moment to explain any of the lates or deliquencies that is bringi…" at bounding box center [282, 106] width 165 height 86
click at [322, 145] on p "Please take a moment to explain any of the lates or deliquencies that is bringi…" at bounding box center [282, 106] width 165 height 89
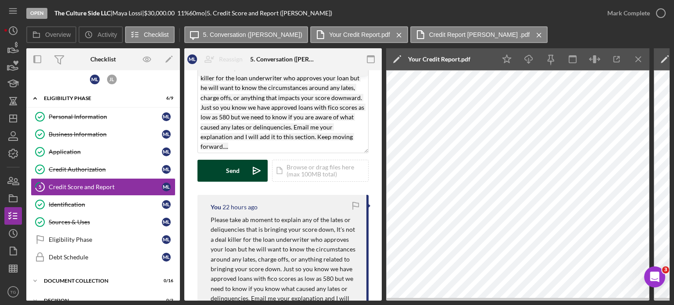
click at [223, 171] on button "Send Icon/icon-invite-send" at bounding box center [232, 171] width 70 height 22
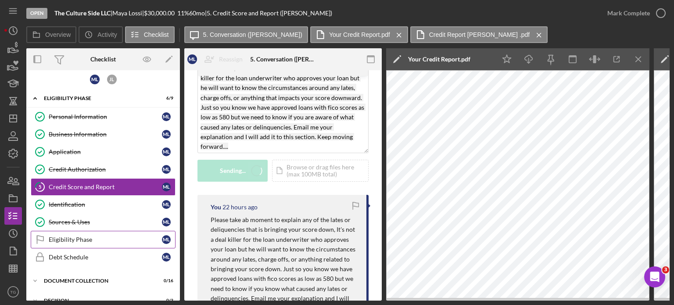
scroll to position [0, 0]
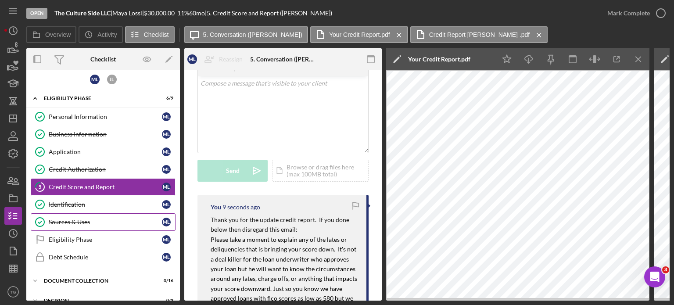
drag, startPoint x: 67, startPoint y: 236, endPoint x: 126, endPoint y: 221, distance: 61.7
click at [126, 221] on div "Personal Information Personal Information M L Business Information Business Inf…" at bounding box center [103, 189] width 154 height 162
click at [95, 218] on div "Sources & Uses" at bounding box center [105, 221] width 113 height 7
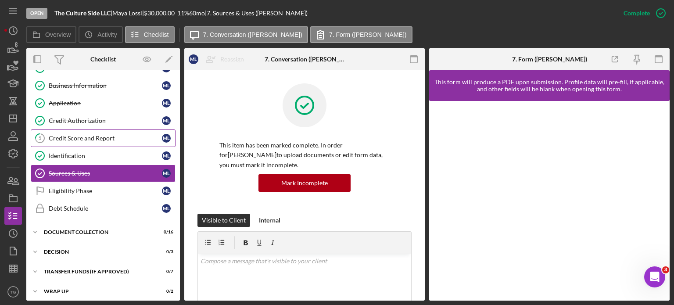
scroll to position [54, 0]
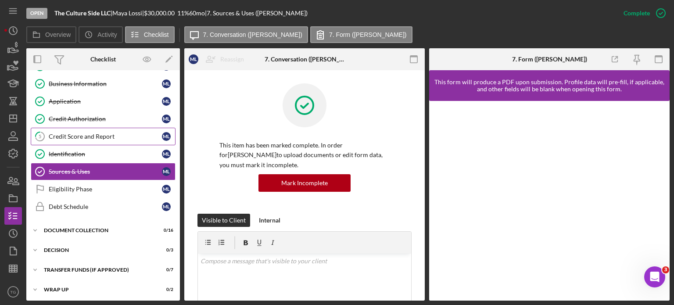
click at [91, 135] on div "Credit Score and Report" at bounding box center [105, 136] width 113 height 7
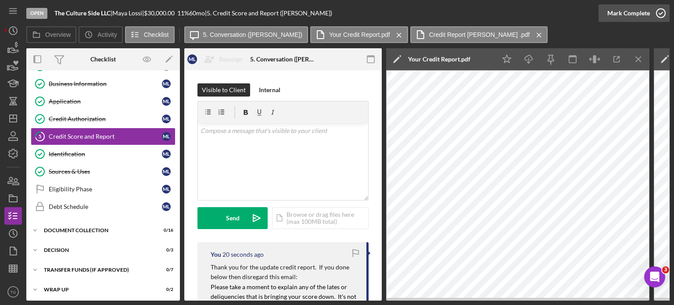
click at [660, 12] on icon "button" at bounding box center [661, 13] width 22 height 22
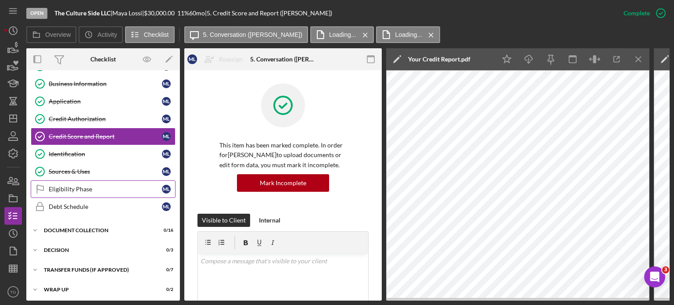
click at [76, 186] on div "Eligibility Phase" at bounding box center [105, 189] width 113 height 7
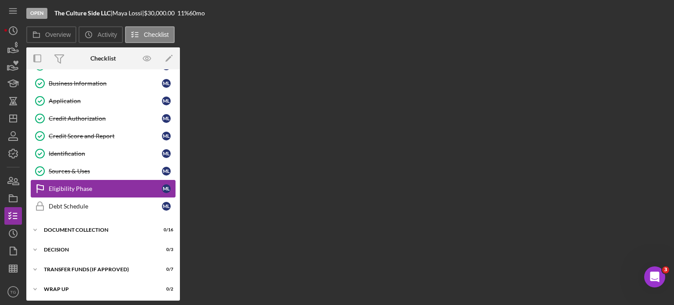
scroll to position [54, 0]
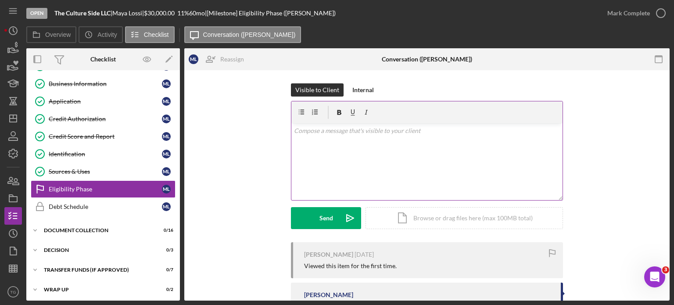
click at [333, 135] on p at bounding box center [427, 131] width 266 height 10
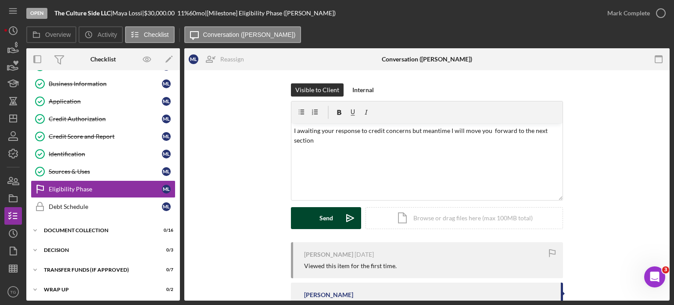
click at [324, 216] on div "Send" at bounding box center [326, 218] width 14 height 22
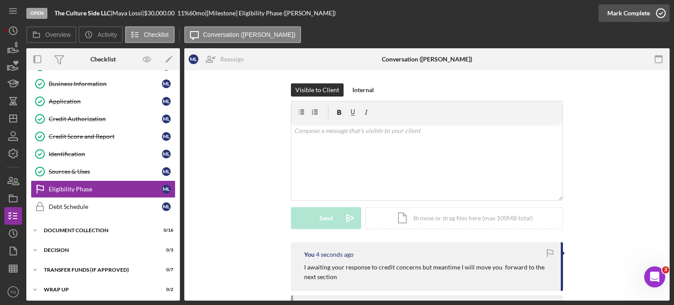
click at [660, 10] on icon "button" at bounding box center [661, 13] width 22 height 22
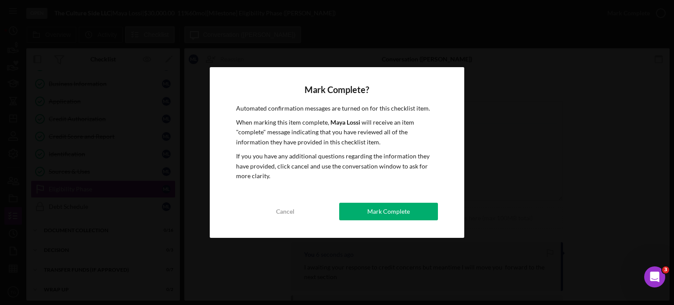
click at [419, 206] on button "Mark Complete" at bounding box center [388, 212] width 99 height 18
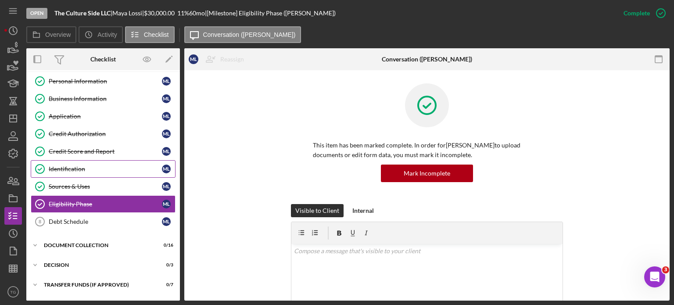
scroll to position [54, 0]
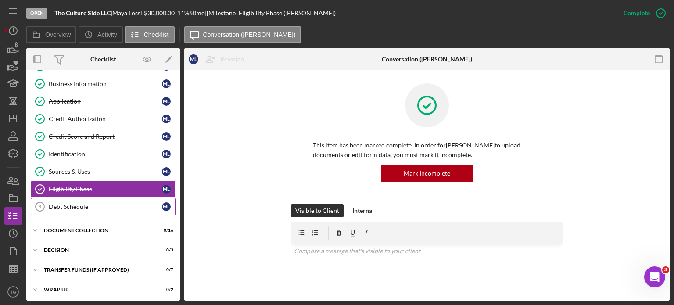
click at [101, 206] on div "Debt Schedule" at bounding box center [105, 206] width 113 height 7
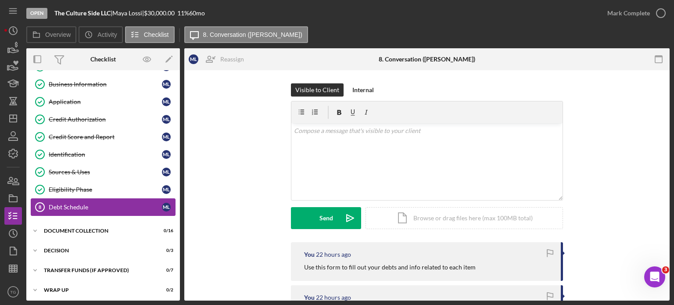
scroll to position [54, 0]
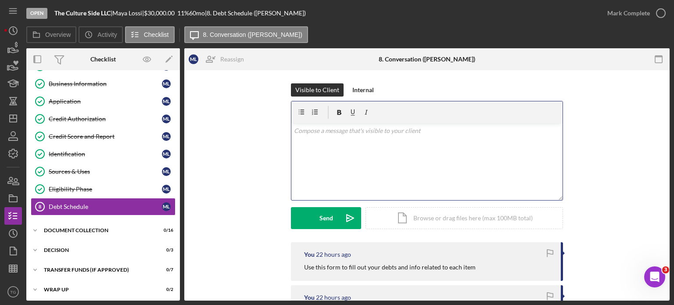
click at [313, 133] on p at bounding box center [427, 131] width 266 height 10
click at [424, 219] on div "Icon/Document Browse or drag files here (max 100MB total) Tap to choose files o…" at bounding box center [463, 218] width 197 height 22
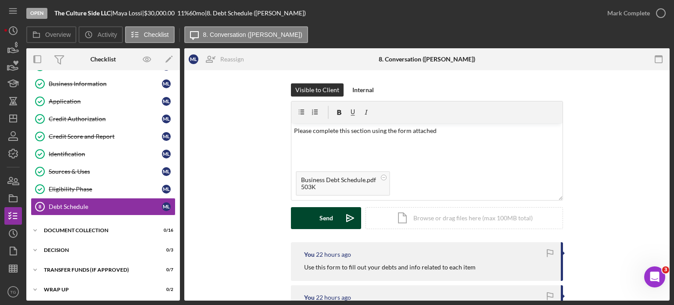
click at [312, 216] on button "Send Icon/icon-invite-send" at bounding box center [326, 218] width 70 height 22
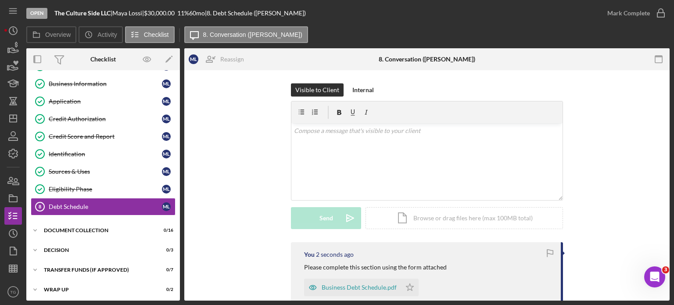
scroll to position [44, 0]
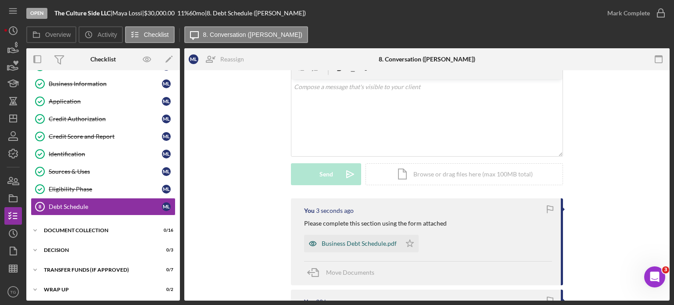
click at [340, 245] on div "Business Debt Schedule.pdf" at bounding box center [359, 243] width 75 height 7
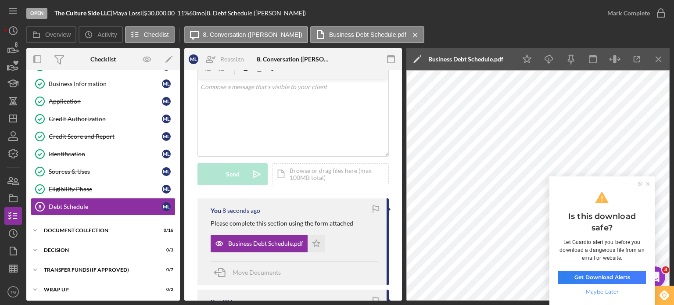
click at [591, 26] on div "Overview Icon/History Activity Checklist Icon/Message 8. Conversation ([PERSON_…" at bounding box center [347, 35] width 643 height 18
click at [81, 228] on div "Document Collection" at bounding box center [106, 230] width 125 height 5
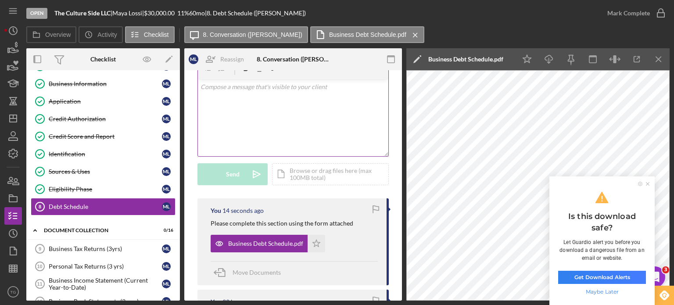
scroll to position [0, 0]
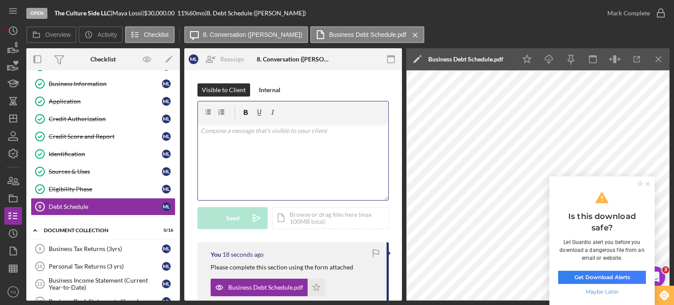
click at [233, 133] on p at bounding box center [293, 131] width 186 height 10
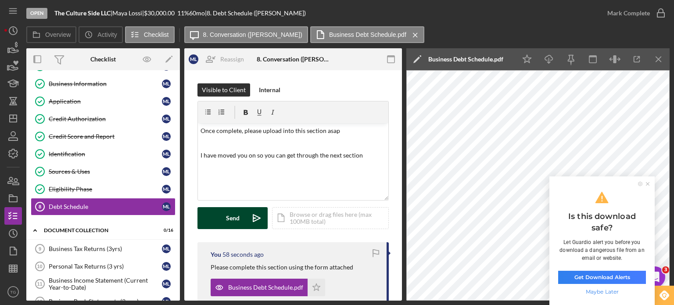
click at [226, 210] on div "Send" at bounding box center [233, 218] width 14 height 22
